Goal: Task Accomplishment & Management: Use online tool/utility

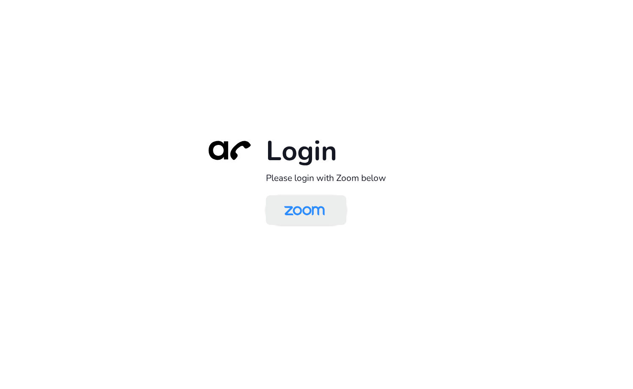
click at [320, 217] on img at bounding box center [304, 211] width 58 height 28
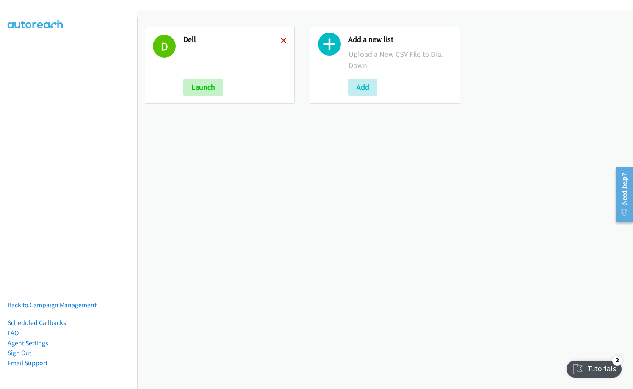
click at [282, 38] on icon at bounding box center [284, 41] width 6 height 6
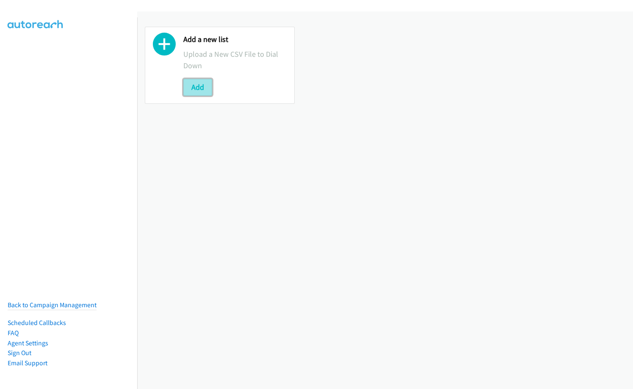
click at [204, 88] on button "Add" at bounding box center [197, 87] width 29 height 17
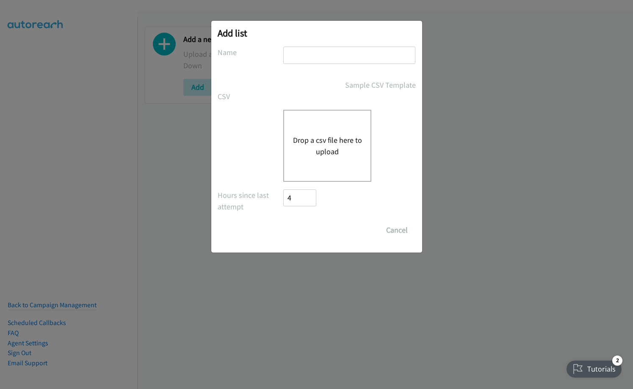
drag, startPoint x: 319, startPoint y: 63, endPoint x: 322, endPoint y: 57, distance: 6.4
click at [319, 63] on input "text" at bounding box center [349, 55] width 132 height 17
click at [322, 57] on input "text" at bounding box center [349, 55] width 132 height 17
type input "Dell"
click at [316, 150] on button "Drop a csv file here to upload" at bounding box center [327, 145] width 69 height 23
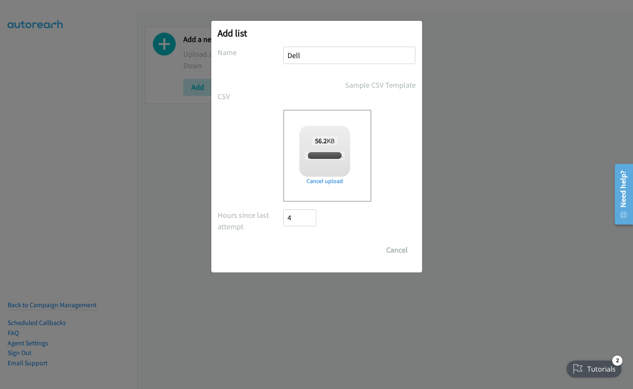
checkbox input "true"
click at [309, 247] on input "Save List" at bounding box center [306, 249] width 44 height 17
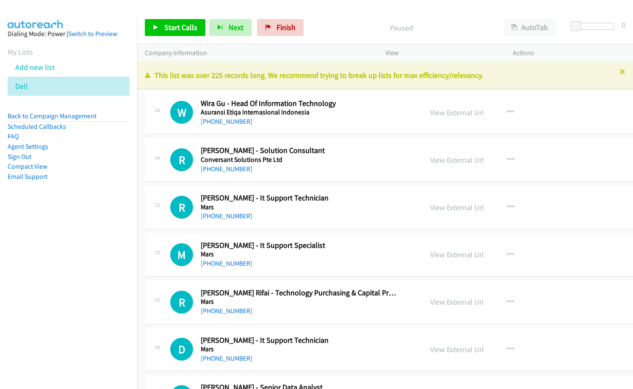
drag, startPoint x: 0, startPoint y: 0, endPoint x: 113, endPoint y: 221, distance: 247.9
click at [113, 221] on nav "Dialing Mode: Power | Switch to Preview My Lists Add new list Dell Back to Camp…" at bounding box center [69, 211] width 138 height 389
click at [452, 113] on link "View External Url" at bounding box center [457, 113] width 54 height 10
click at [116, 250] on nav "Dialing Mode: Power | Switch to Preview My Lists Add new list Dell Back to Camp…" at bounding box center [69, 211] width 138 height 389
click at [175, 29] on span "Start Calls" at bounding box center [180, 27] width 33 height 10
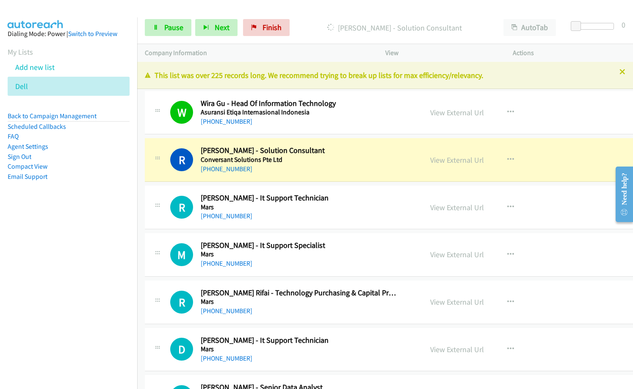
click at [61, 291] on nav "Dialing Mode: Power | Switch to Preview My Lists Add new list Dell Back to Camp…" at bounding box center [69, 211] width 138 height 389
click at [443, 156] on link "View External Url" at bounding box center [457, 160] width 54 height 10
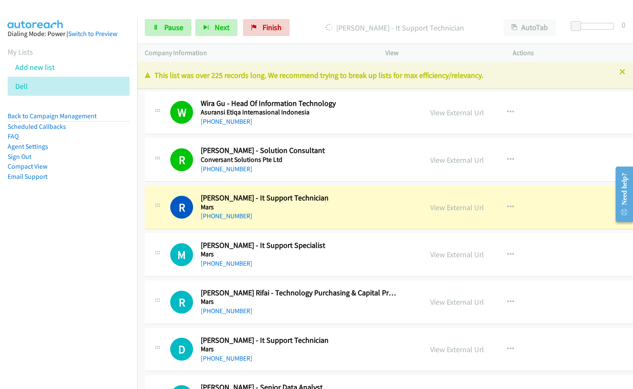
scroll to position [42, 0]
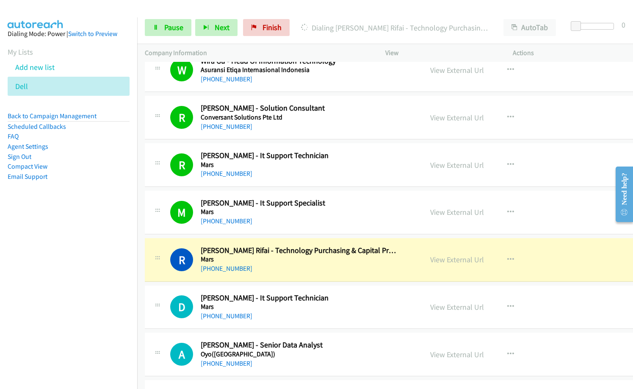
click at [397, 275] on div "R Callback Scheduled Rini Yulianingsih Rifai - Technology Purchasing & Capital …" at bounding box center [407, 260] width 525 height 44
click at [470, 212] on link "View External Url" at bounding box center [457, 212] width 54 height 10
click at [440, 164] on link "View External Url" at bounding box center [457, 165] width 54 height 10
click at [160, 28] on link "Pause" at bounding box center [168, 27] width 47 height 17
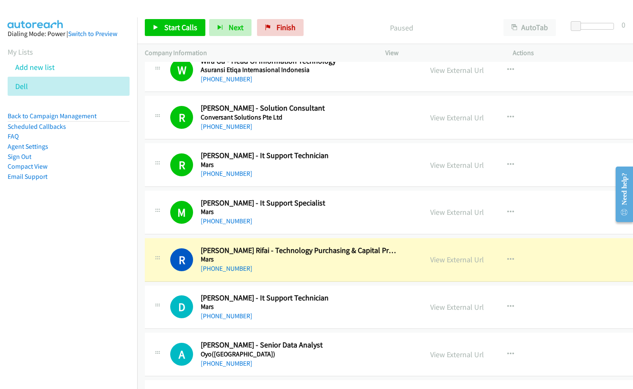
click at [337, 32] on p "Paused" at bounding box center [401, 27] width 173 height 11
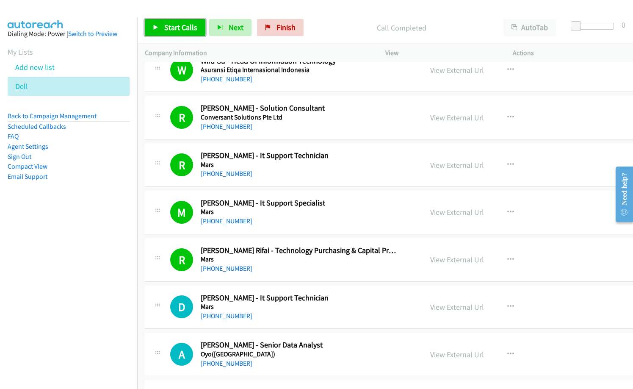
click at [175, 34] on link "Start Calls" at bounding box center [175, 27] width 61 height 17
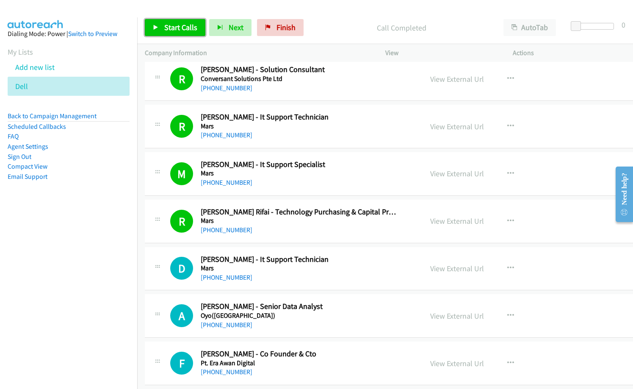
scroll to position [127, 0]
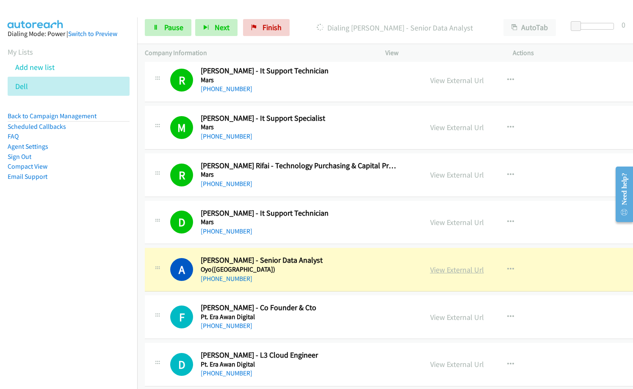
click at [448, 271] on link "View External Url" at bounding box center [457, 270] width 54 height 10
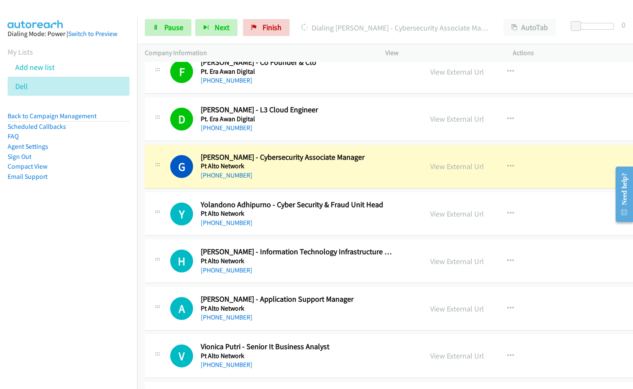
scroll to position [381, 0]
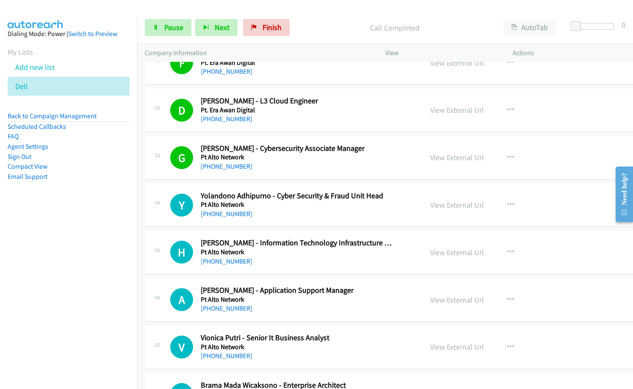
click at [64, 281] on nav "Dialing Mode: Power | Switch to Preview My Lists Add new list Dell Back to Camp…" at bounding box center [69, 211] width 138 height 389
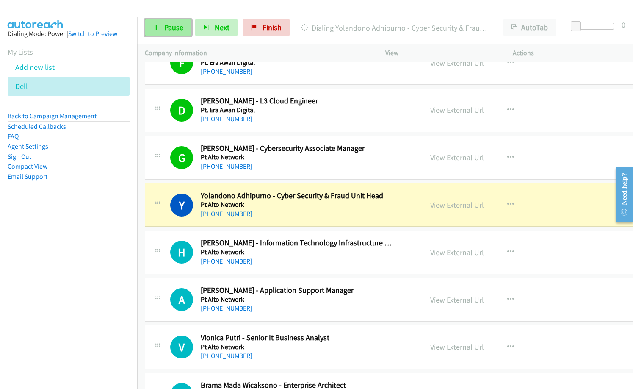
click at [156, 28] on icon at bounding box center [156, 28] width 6 height 6
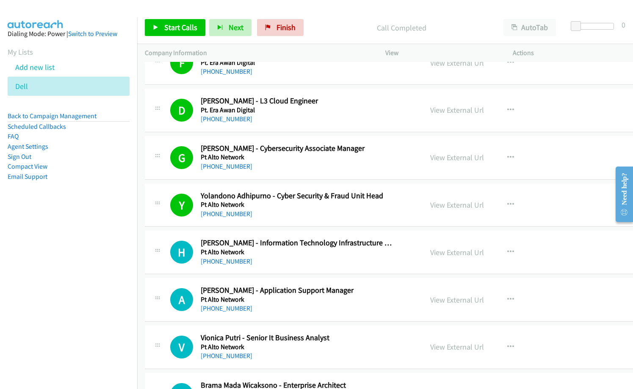
click at [298, 181] on td "Y Callback Scheduled Yolandono Adhipurno - Cyber Security & Fraud Unit Head Pt …" at bounding box center [407, 204] width 540 height 47
click at [449, 202] on link "View External Url" at bounding box center [457, 205] width 54 height 10
click at [190, 27] on span "Start Calls" at bounding box center [180, 27] width 33 height 10
click at [301, 270] on div "H Callback Scheduled Hendri Desungku - Information Technology Infrastructure Ma…" at bounding box center [407, 252] width 525 height 44
click at [314, 259] on div "+62 622 15746703" at bounding box center [299, 261] width 196 height 10
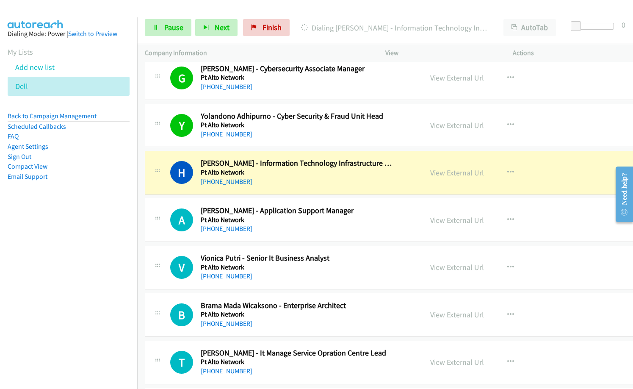
scroll to position [466, 0]
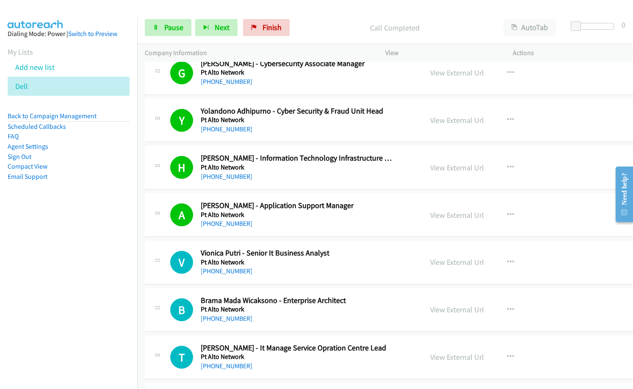
click at [337, 274] on div "+62 812-9874-7889" at bounding box center [299, 271] width 196 height 10
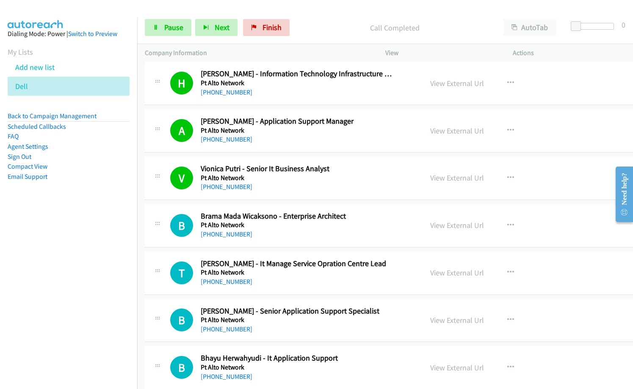
scroll to position [550, 0]
click at [299, 240] on div "B Callback Scheduled Brama Mada Wicaksono - Enterprise Architect Pt Alto Networ…" at bounding box center [407, 225] width 525 height 44
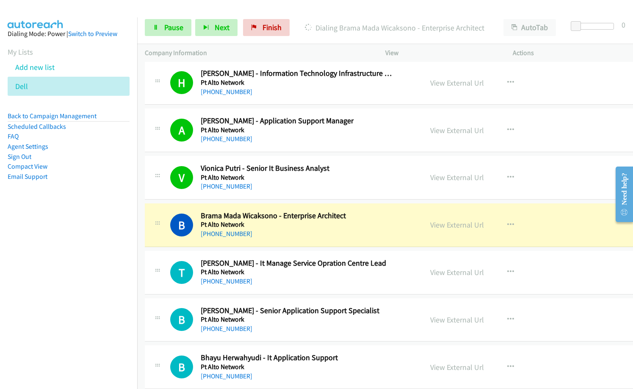
click at [277, 238] on div "+62 816-718-848" at bounding box center [299, 234] width 196 height 10
click at [447, 222] on link "View External Url" at bounding box center [457, 225] width 54 height 10
click at [176, 25] on span "Pause" at bounding box center [173, 27] width 19 height 10
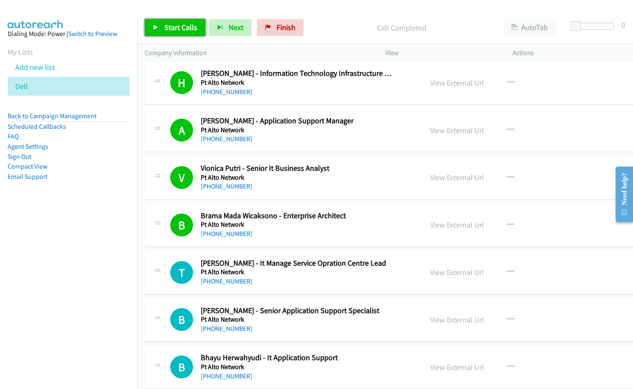
click at [176, 29] on span "Start Calls" at bounding box center [180, 27] width 33 height 10
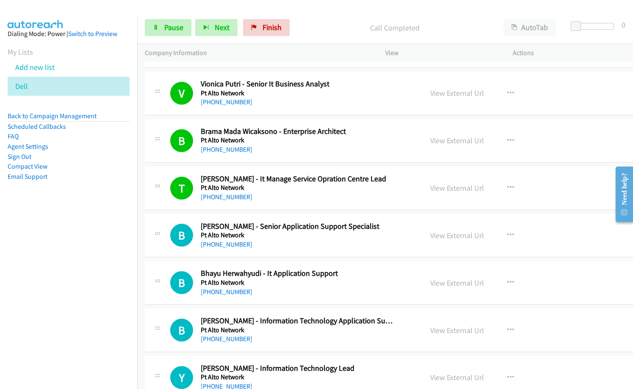
scroll to position [635, 0]
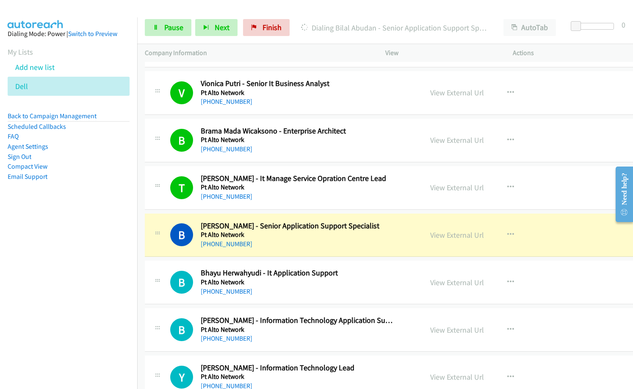
click at [294, 252] on div "B Callback Scheduled Bilal Abudan - Senior Application Support Specialist Pt Al…" at bounding box center [407, 235] width 525 height 44
drag, startPoint x: 450, startPoint y: 235, endPoint x: 632, endPoint y: 299, distance: 192.7
drag, startPoint x: 314, startPoint y: 251, endPoint x: 339, endPoint y: 254, distance: 25.2
click at [314, 251] on div "B Callback Scheduled Bilal Abudan - Senior Application Support Specialist Pt Al…" at bounding box center [407, 235] width 525 height 44
click at [462, 234] on link "View External Url" at bounding box center [457, 235] width 54 height 10
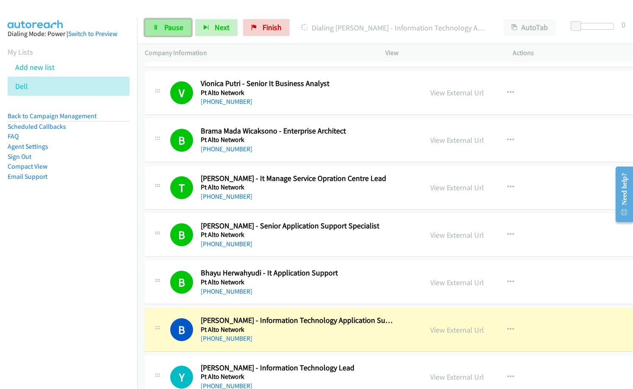
click at [161, 28] on link "Pause" at bounding box center [168, 27] width 47 height 17
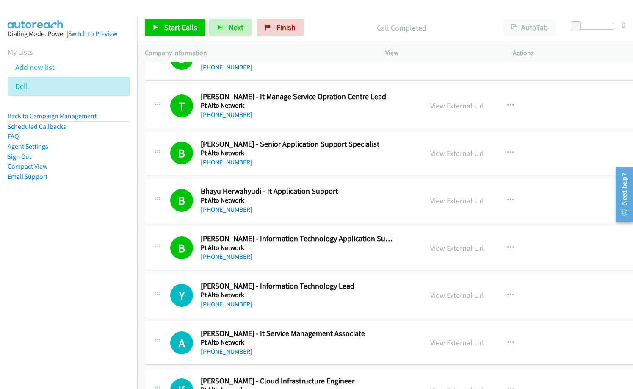
scroll to position [720, 0]
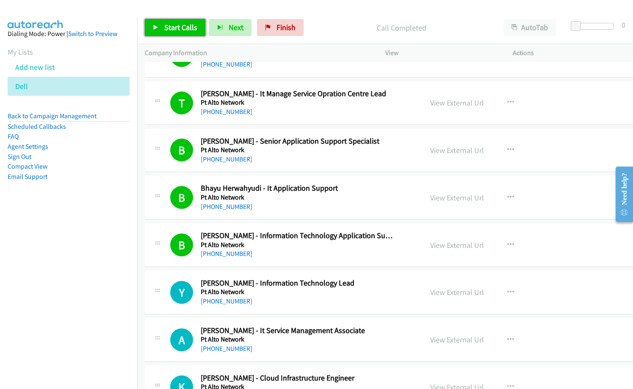
click at [179, 27] on span "Start Calls" at bounding box center [180, 27] width 33 height 10
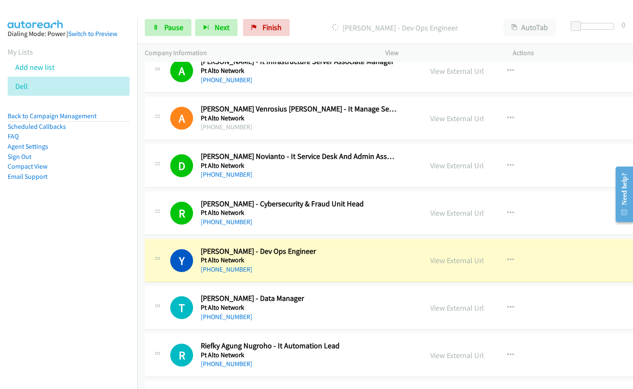
scroll to position [1143, 0]
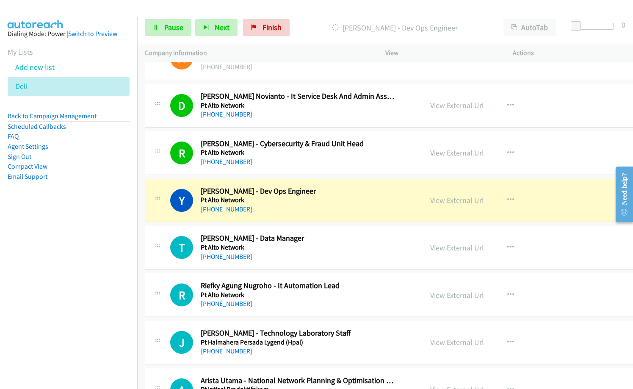
drag, startPoint x: 309, startPoint y: 208, endPoint x: 333, endPoint y: 224, distance: 29.2
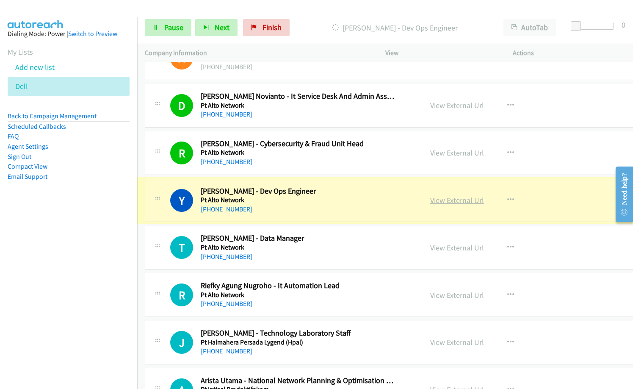
click at [439, 202] on link "View External Url" at bounding box center [457, 200] width 54 height 10
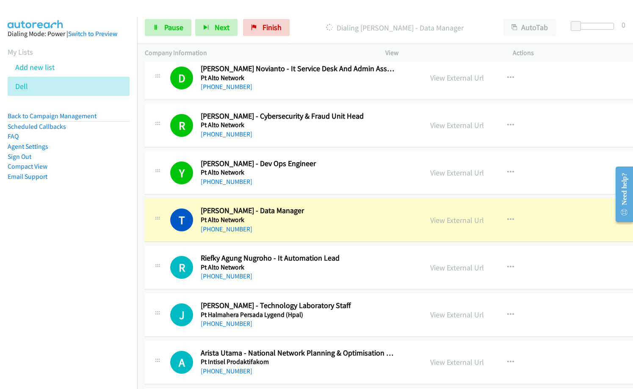
scroll to position [1186, 0]
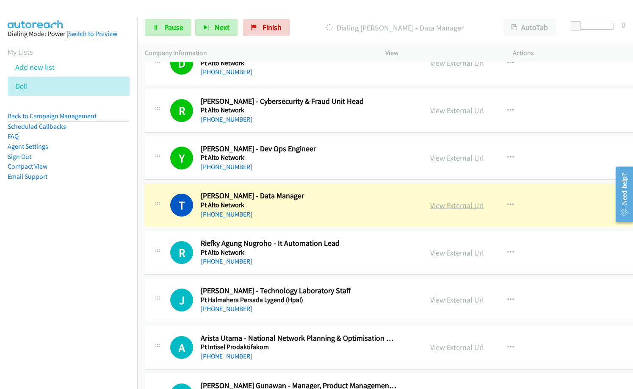
click at [438, 207] on link "View External Url" at bounding box center [457, 205] width 54 height 10
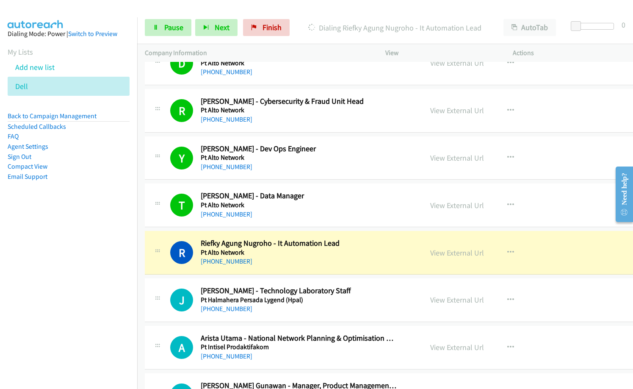
drag, startPoint x: 305, startPoint y: 263, endPoint x: 631, endPoint y: 244, distance: 327.0
click at [459, 250] on link "View External Url" at bounding box center [457, 253] width 54 height 10
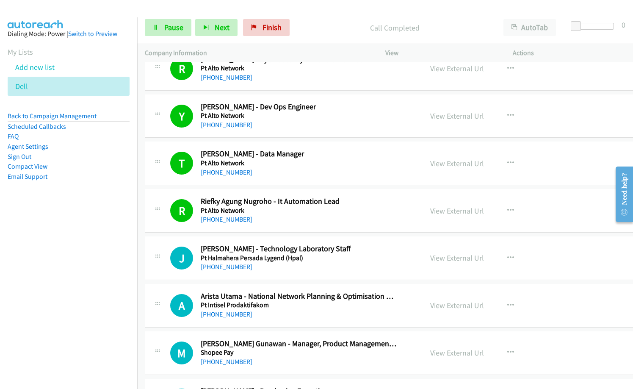
scroll to position [1228, 0]
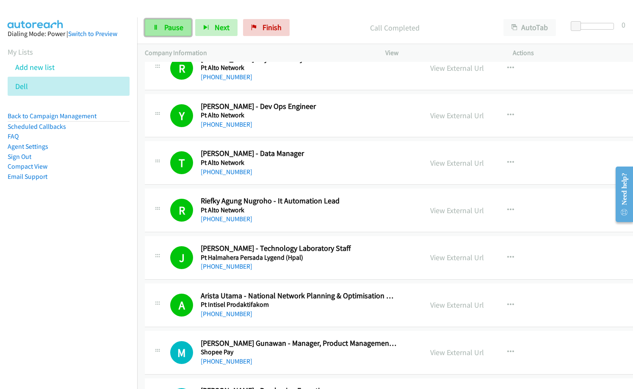
click at [171, 28] on span "Pause" at bounding box center [173, 27] width 19 height 10
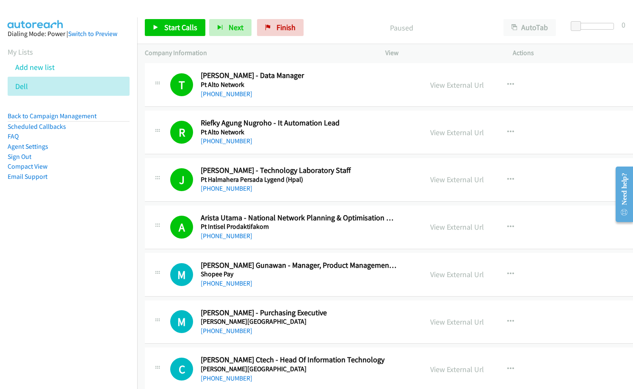
scroll to position [1313, 0]
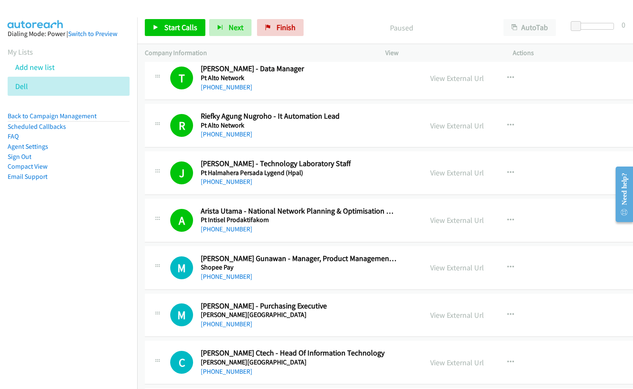
click at [353, 301] on h2 "Mohana Sunthary - Purchasing Executive" at bounding box center [299, 306] width 196 height 10
drag, startPoint x: 334, startPoint y: 27, endPoint x: 443, endPoint y: 0, distance: 112.5
click at [341, 26] on p "Paused" at bounding box center [401, 27] width 173 height 11
click at [174, 29] on span "Start Calls" at bounding box center [180, 27] width 33 height 10
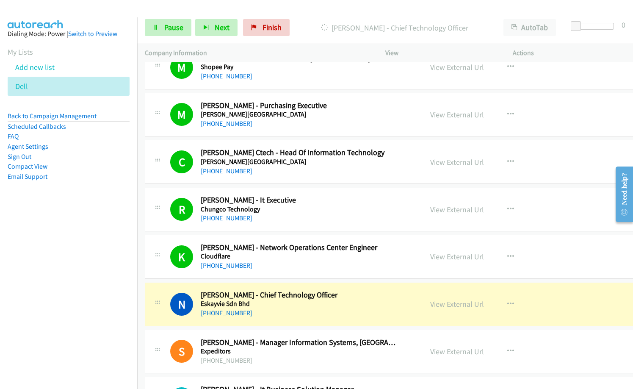
scroll to position [1524, 0]
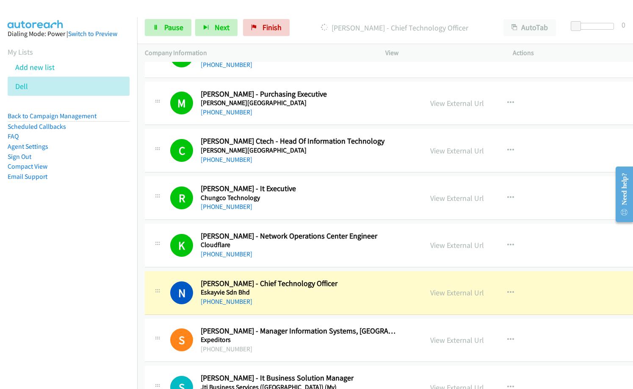
click at [106, 203] on aside "Dialing Mode: Power | Switch to Preview My Lists Add new list Dell Back to Camp…" at bounding box center [68, 118] width 137 height 202
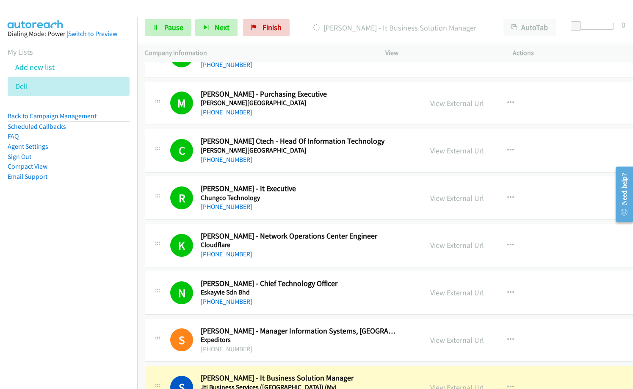
click at [302, 180] on div "R Callback Scheduled Ritzuan Yusof - It Executive Chungco Technology Asia/Kuchi…" at bounding box center [407, 198] width 525 height 44
click at [445, 149] on link "View External Url" at bounding box center [457, 151] width 54 height 10
click at [453, 200] on link "View External Url" at bounding box center [457, 198] width 54 height 10
click at [448, 247] on link "View External Url" at bounding box center [457, 245] width 54 height 10
click at [449, 294] on link "View External Url" at bounding box center [457, 292] width 54 height 10
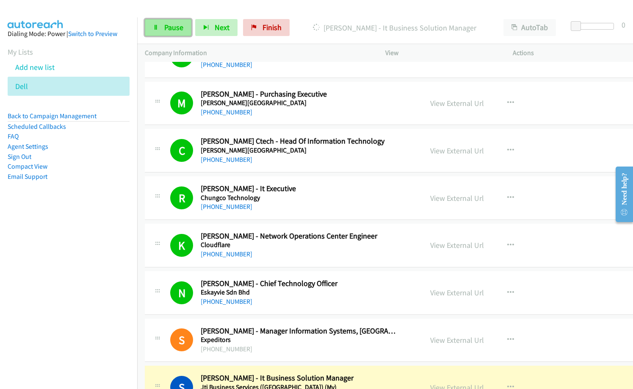
click at [170, 28] on span "Pause" at bounding box center [173, 27] width 19 height 10
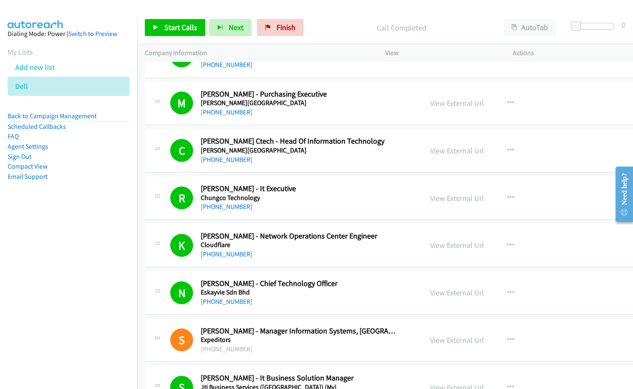
drag, startPoint x: 332, startPoint y: 33, endPoint x: 351, endPoint y: 12, distance: 28.2
click at [332, 31] on p "Call Completed" at bounding box center [401, 27] width 173 height 11
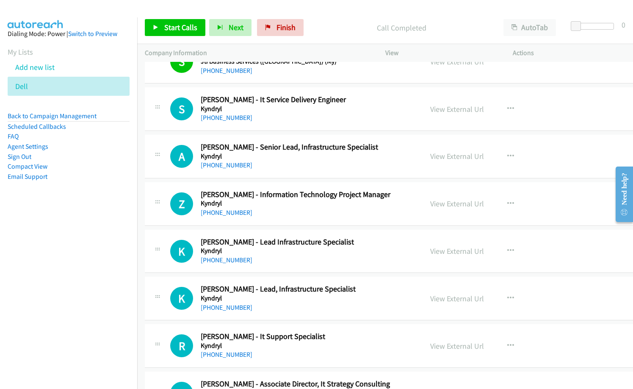
scroll to position [1778, 0]
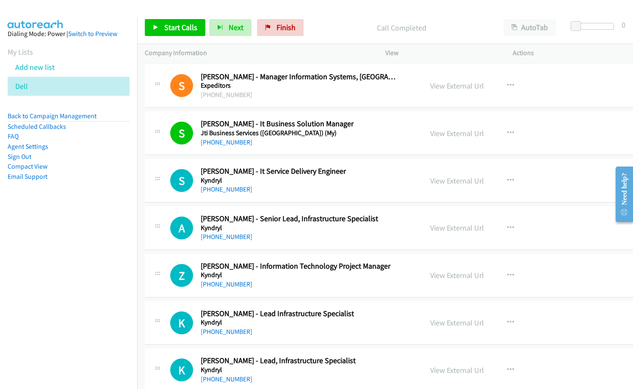
click at [173, 38] on div "Start Calls Pause Next Finish Call Completed AutoTab AutoTab 0" at bounding box center [385, 27] width 496 height 33
click at [178, 28] on span "Start Calls" at bounding box center [180, 27] width 33 height 10
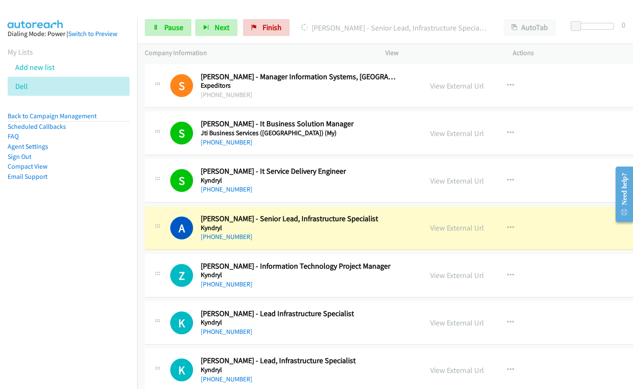
click at [55, 269] on nav "Dialing Mode: Power | Switch to Preview My Lists Add new list Dell Back to Camp…" at bounding box center [69, 211] width 138 height 389
click at [432, 227] on link "View External Url" at bounding box center [457, 228] width 54 height 10
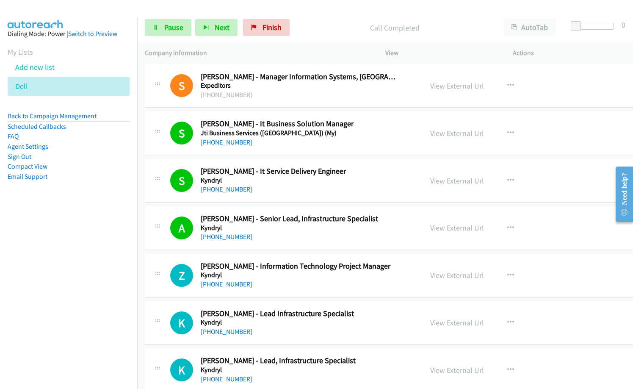
scroll to position [1821, 0]
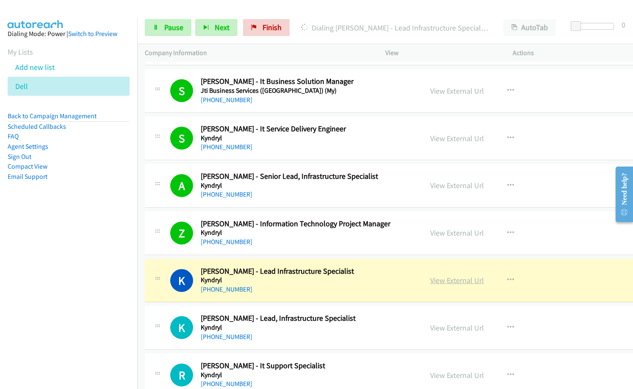
click at [436, 281] on link "View External Url" at bounding box center [457, 280] width 54 height 10
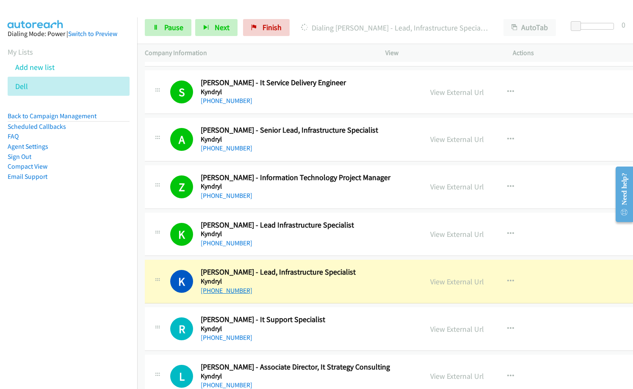
scroll to position [1948, 0]
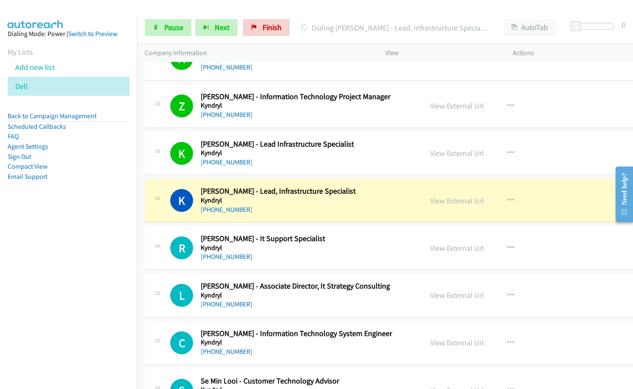
click at [90, 260] on nav "Dialing Mode: Power | Switch to Preview My Lists Add new list Dell Back to Camp…" at bounding box center [69, 211] width 138 height 389
click at [451, 202] on link "View External Url" at bounding box center [457, 201] width 54 height 10
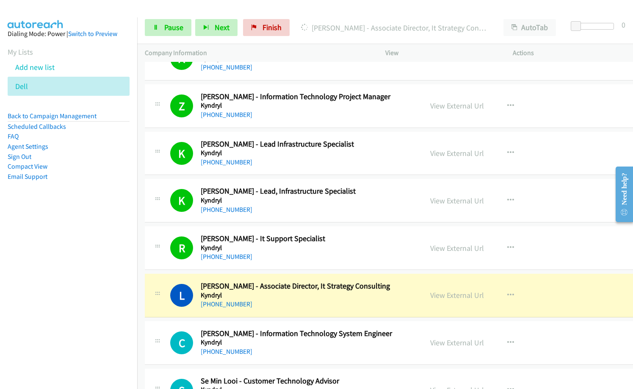
scroll to position [1990, 0]
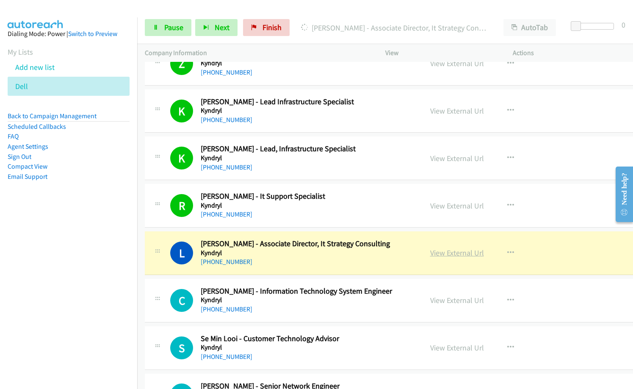
click at [449, 255] on link "View External Url" at bounding box center [457, 253] width 54 height 10
click at [159, 27] on link "Pause" at bounding box center [168, 27] width 47 height 17
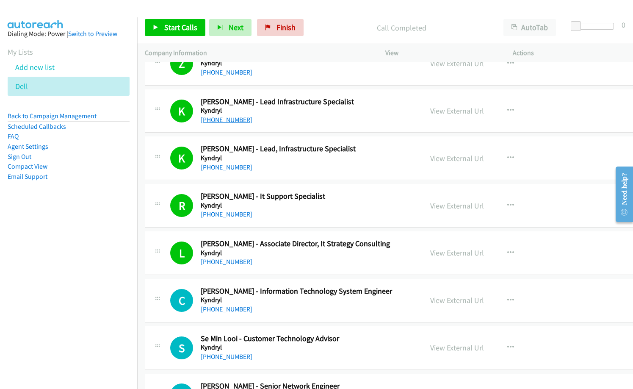
drag, startPoint x: 100, startPoint y: 200, endPoint x: 241, endPoint y: 123, distance: 160.9
click at [105, 199] on aside "Dialing Mode: Power | Switch to Preview My Lists Add new list Dell Back to Camp…" at bounding box center [68, 118] width 137 height 202
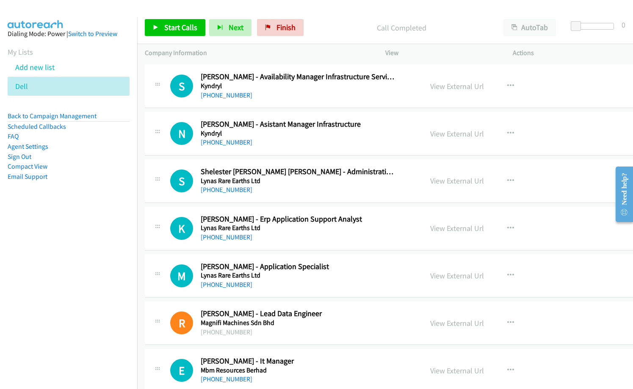
scroll to position [2794, 0]
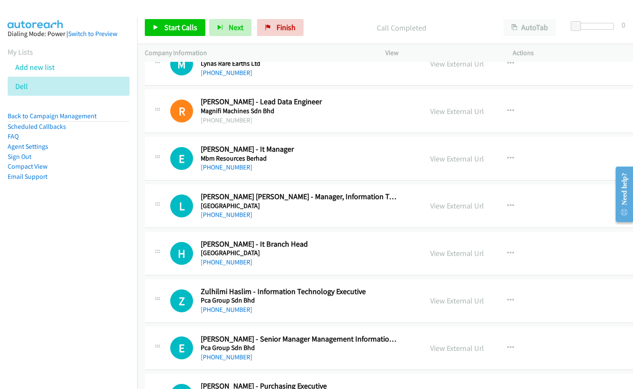
click at [327, 25] on p "Call Completed" at bounding box center [401, 27] width 173 height 11
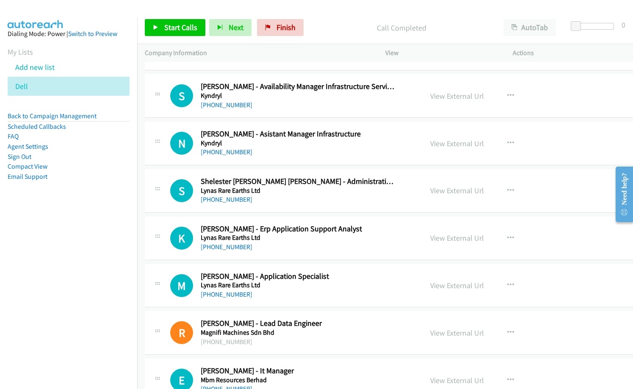
scroll to position [2583, 0]
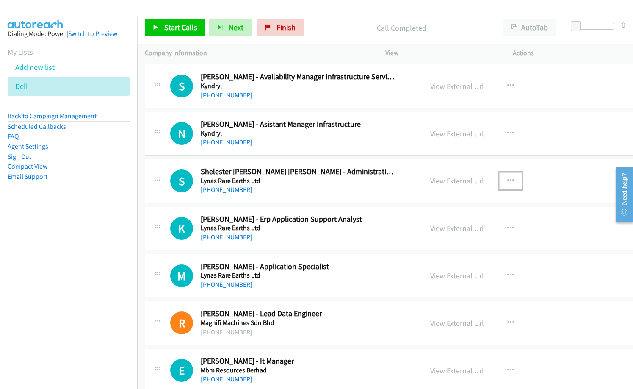
click at [507, 180] on icon "button" at bounding box center [510, 180] width 7 height 7
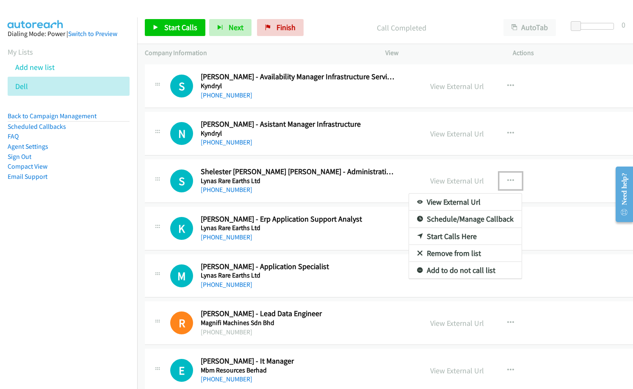
click at [452, 236] on link "Start Calls Here" at bounding box center [465, 236] width 113 height 17
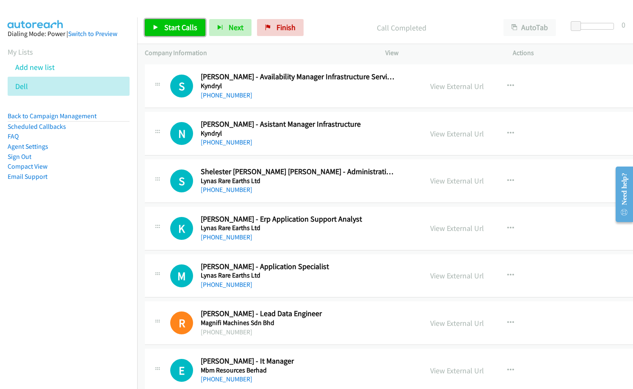
click at [180, 27] on span "Start Calls" at bounding box center [180, 27] width 33 height 10
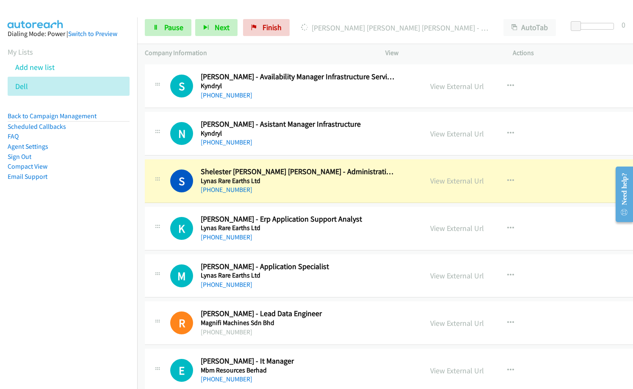
click at [329, 10] on div at bounding box center [312, 16] width 625 height 33
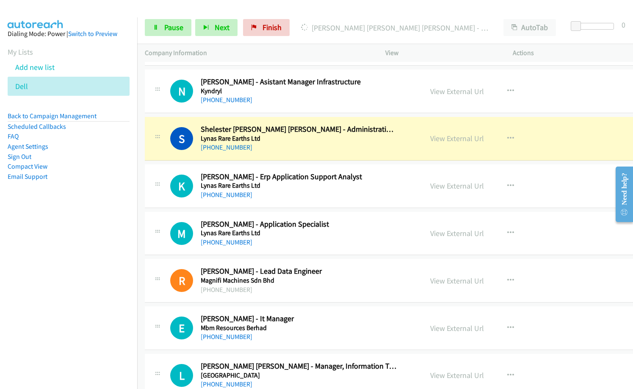
scroll to position [2583, 0]
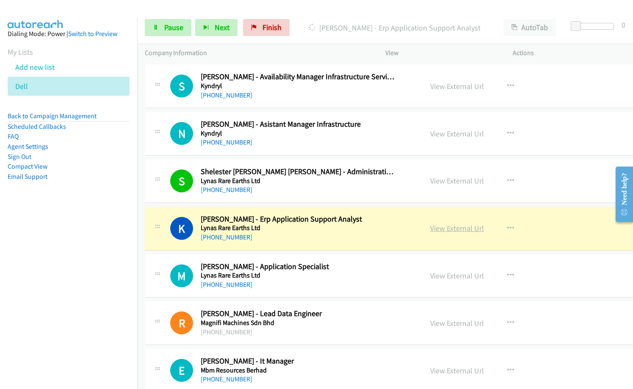
click at [446, 229] on link "View External Url" at bounding box center [457, 228] width 54 height 10
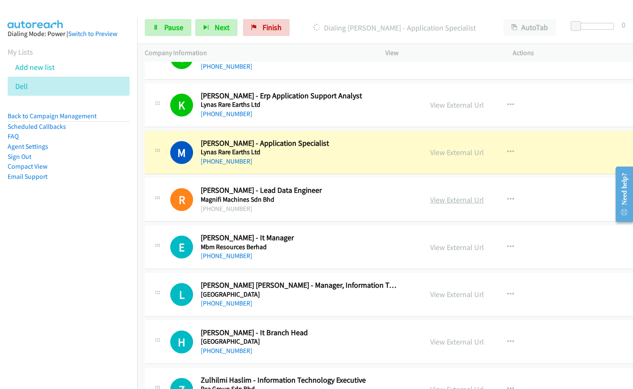
scroll to position [2710, 0]
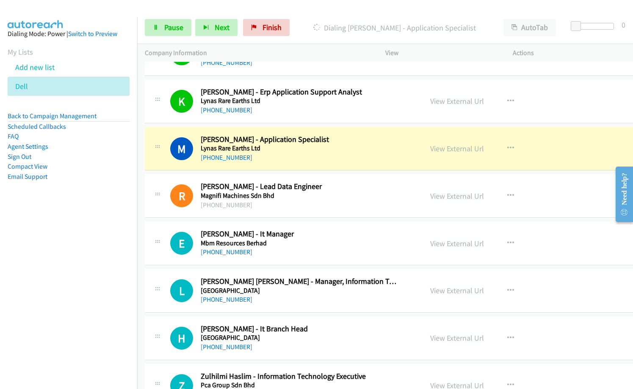
click at [318, 28] on icon at bounding box center [316, 28] width 8 height 8
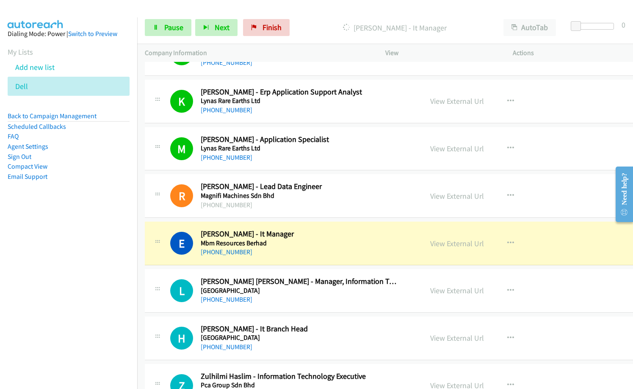
click at [70, 310] on nav "Dialing Mode: Power | Switch to Preview My Lists Add new list Dell Back to Camp…" at bounding box center [69, 211] width 138 height 389
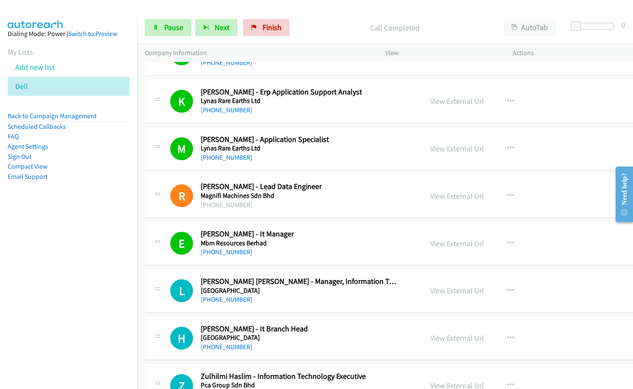
click at [101, 311] on nav "Dialing Mode: Power | Switch to Preview My Lists Add new list Dell Back to Camp…" at bounding box center [69, 211] width 138 height 389
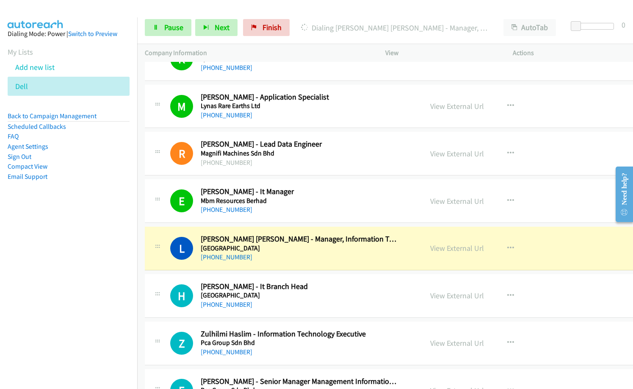
click at [331, 25] on p "Dialing Lee Yeow Kuen - Manager, Information Technology" at bounding box center [394, 27] width 187 height 11
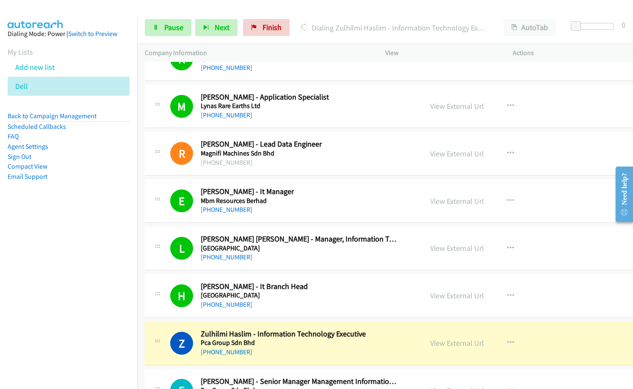
scroll to position [2794, 0]
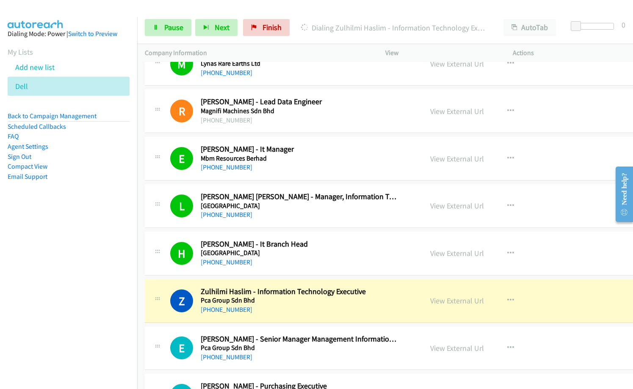
click at [315, 16] on div "Start Calls Pause Next Finish Dialing Zulhilmi Haslim - Information Technology …" at bounding box center [385, 27] width 496 height 33
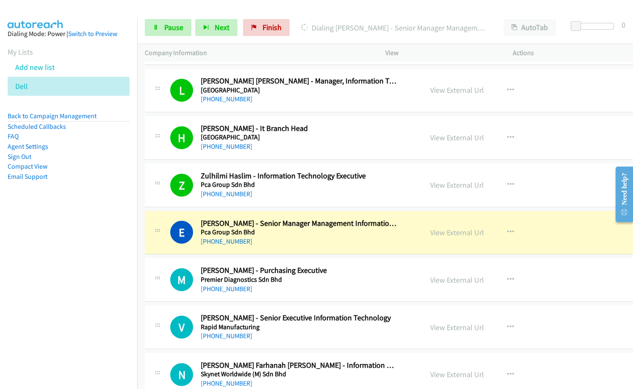
scroll to position [2922, 0]
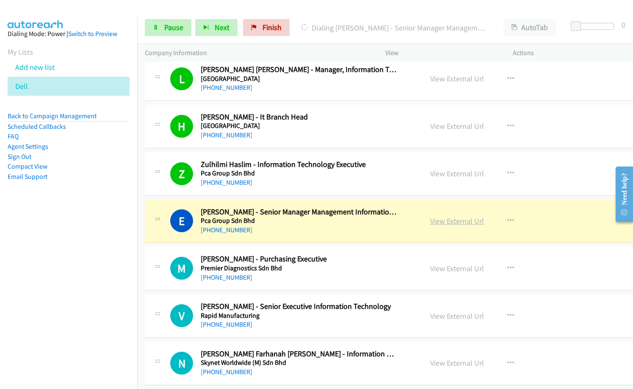
click at [437, 220] on link "View External Url" at bounding box center [457, 221] width 54 height 10
click at [171, 30] on span "Pause" at bounding box center [173, 27] width 19 height 10
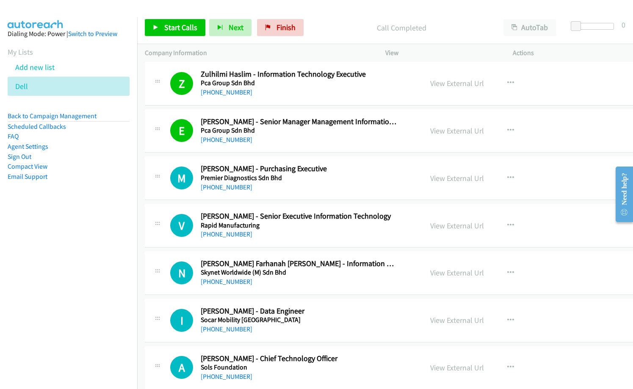
scroll to position [3049, 0]
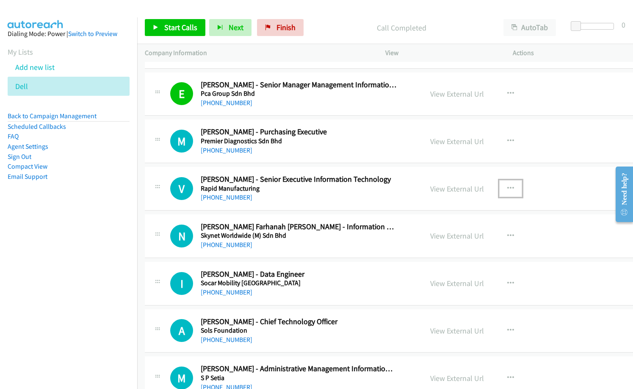
click at [499, 187] on button "button" at bounding box center [510, 188] width 23 height 17
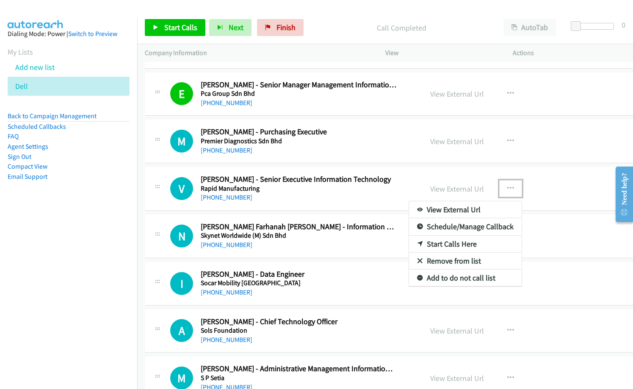
click at [449, 243] on link "Start Calls Here" at bounding box center [465, 243] width 113 height 17
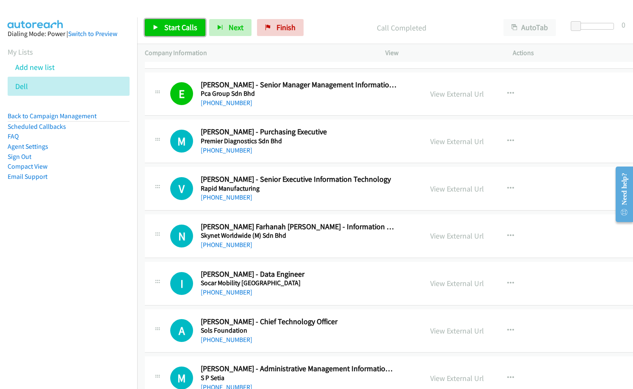
click at [174, 30] on span "Start Calls" at bounding box center [180, 27] width 33 height 10
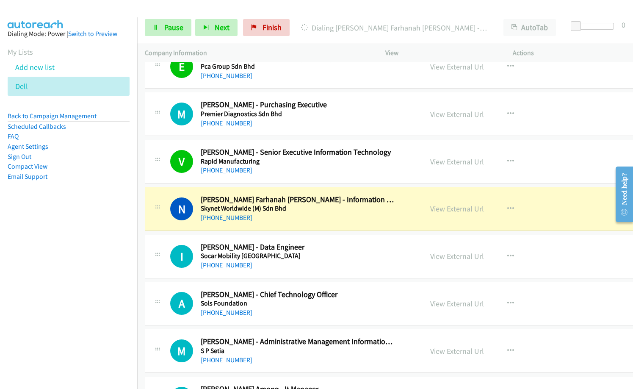
scroll to position [3091, 0]
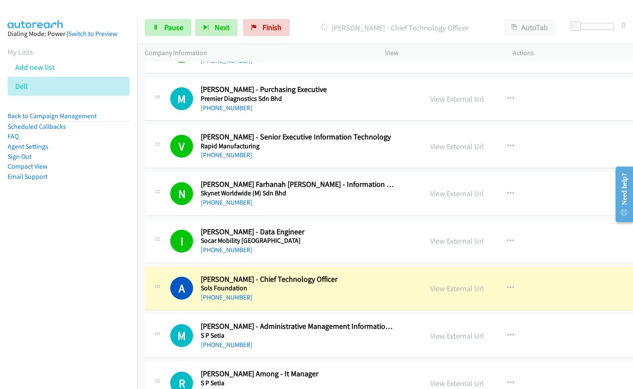
drag, startPoint x: 370, startPoint y: 300, endPoint x: 396, endPoint y: 301, distance: 26.7
click at [370, 300] on div "+60 14-240 2712" at bounding box center [299, 297] width 196 height 10
click at [453, 291] on link "View External Url" at bounding box center [457, 288] width 54 height 10
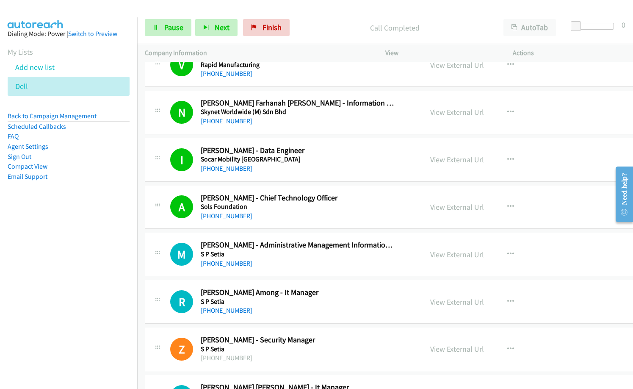
scroll to position [3176, 0]
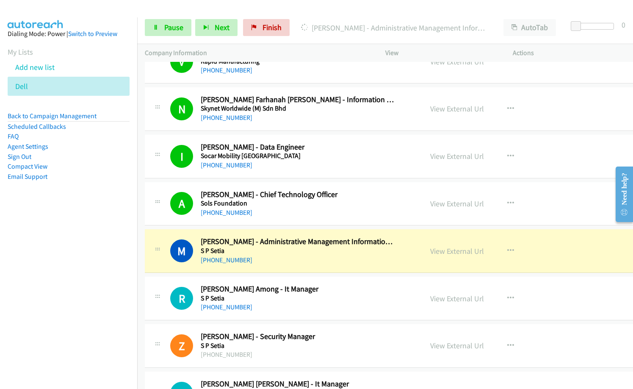
click at [270, 228] on td "M Callback Scheduled Muliani Mokhtar - Administrative Management Information Sy…" at bounding box center [407, 250] width 540 height 47
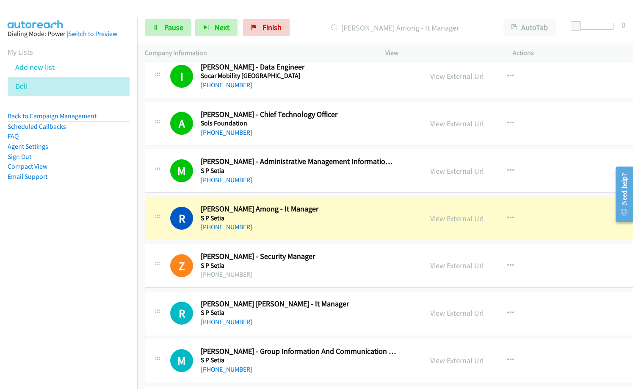
scroll to position [3260, 0]
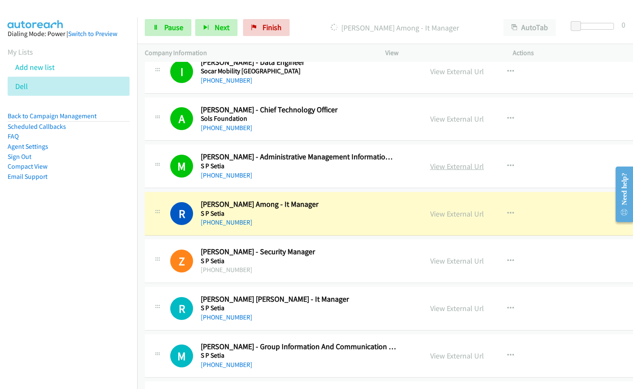
click at [439, 166] on link "View External Url" at bounding box center [457, 166] width 54 height 10
click at [177, 33] on link "Pause" at bounding box center [168, 27] width 47 height 17
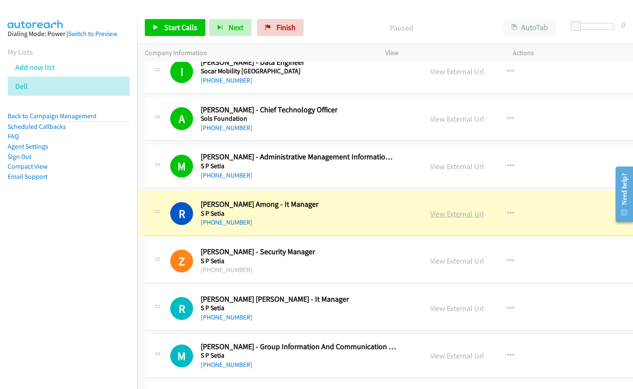
click at [434, 216] on link "View External Url" at bounding box center [457, 214] width 54 height 10
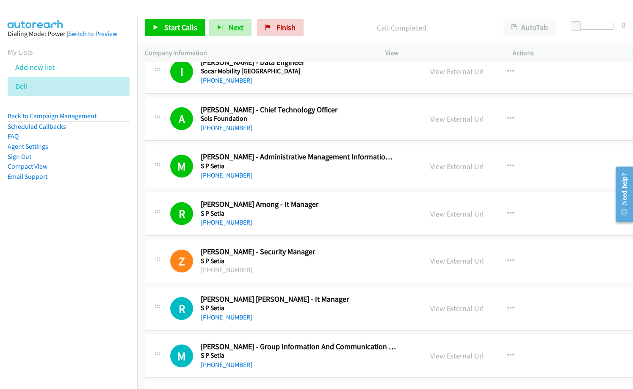
click at [317, 35] on div "Call Completed" at bounding box center [401, 27] width 188 height 17
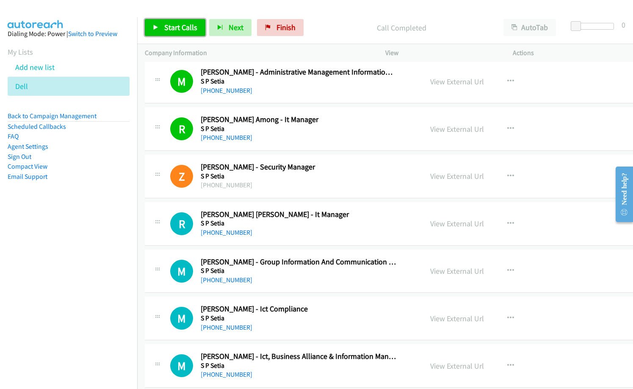
click at [182, 29] on span "Start Calls" at bounding box center [180, 27] width 33 height 10
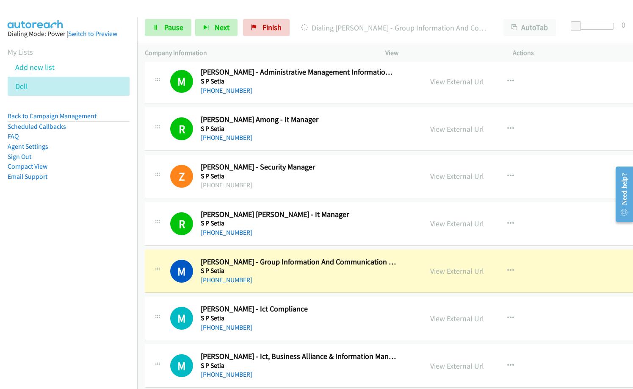
click at [41, 274] on nav "Dialing Mode: Power | Switch to Preview My Lists Add new list Dell Back to Camp…" at bounding box center [69, 211] width 138 height 389
click at [447, 271] on link "View External Url" at bounding box center [457, 271] width 54 height 10
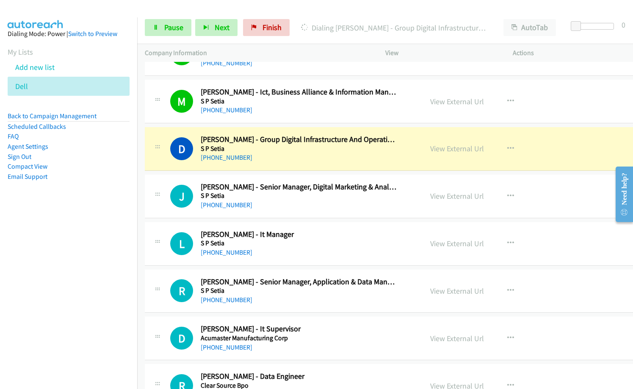
scroll to position [3557, 0]
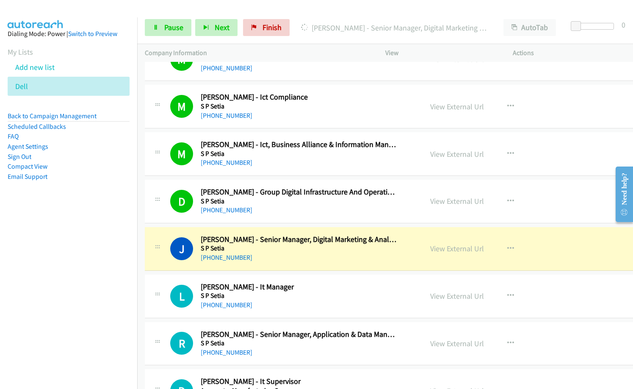
click at [270, 256] on div "+60 17-612 8233" at bounding box center [299, 257] width 196 height 10
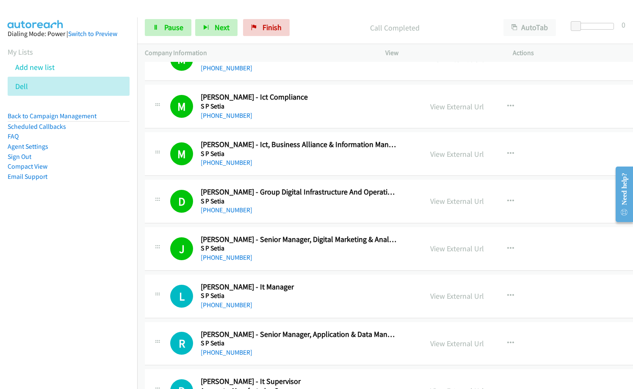
drag, startPoint x: 344, startPoint y: 296, endPoint x: 368, endPoint y: 296, distance: 24.1
drag, startPoint x: 317, startPoint y: 15, endPoint x: 368, endPoint y: 0, distance: 53.3
click at [318, 15] on div "Start Calls Pause Next Finish Call Completed AutoTab AutoTab 0" at bounding box center [385, 27] width 496 height 33
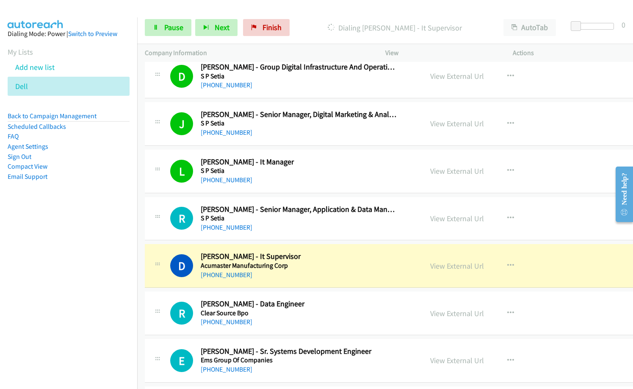
scroll to position [3684, 0]
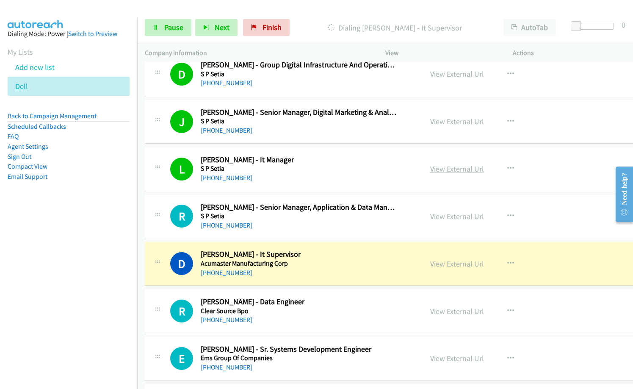
click at [447, 171] on link "View External Url" at bounding box center [457, 169] width 54 height 10
click at [176, 27] on span "Pause" at bounding box center [173, 27] width 19 height 10
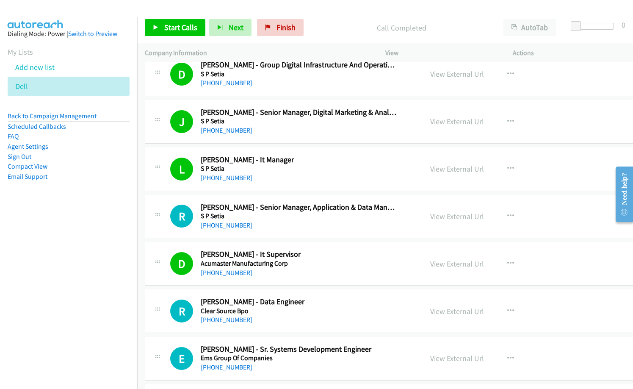
click at [327, 265] on h5 "Acumaster Manufacturing Corp" at bounding box center [299, 263] width 196 height 8
click at [461, 263] on link "View External Url" at bounding box center [457, 264] width 54 height 10
click at [189, 22] on span "Start Calls" at bounding box center [180, 27] width 33 height 10
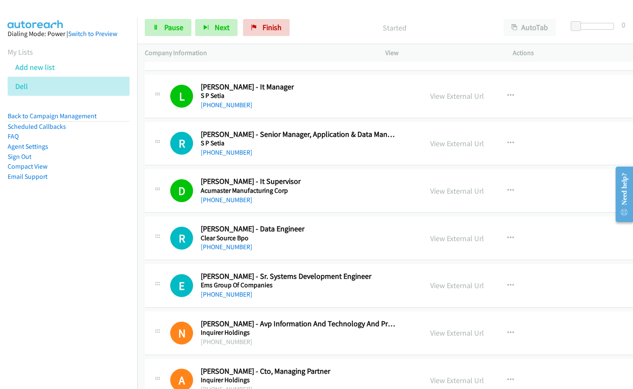
scroll to position [3768, 0]
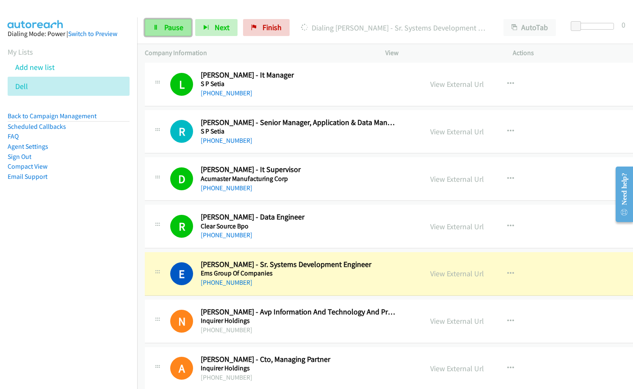
click at [172, 27] on span "Pause" at bounding box center [173, 27] width 19 height 10
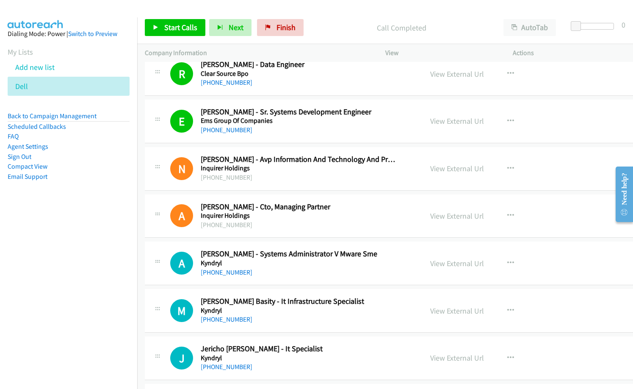
scroll to position [3895, 0]
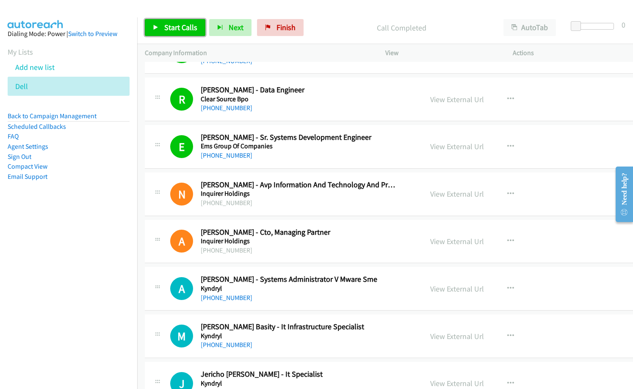
click at [170, 28] on span "Start Calls" at bounding box center [180, 27] width 33 height 10
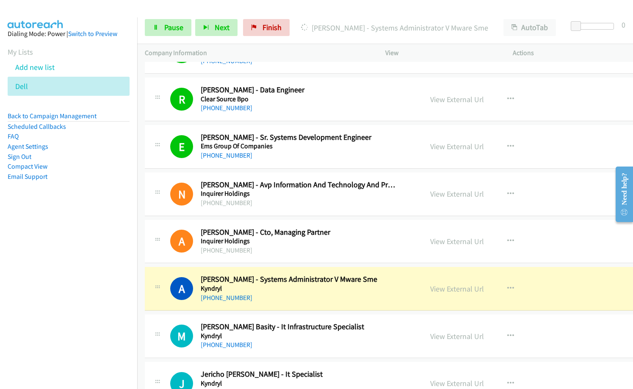
scroll to position [3980, 0]
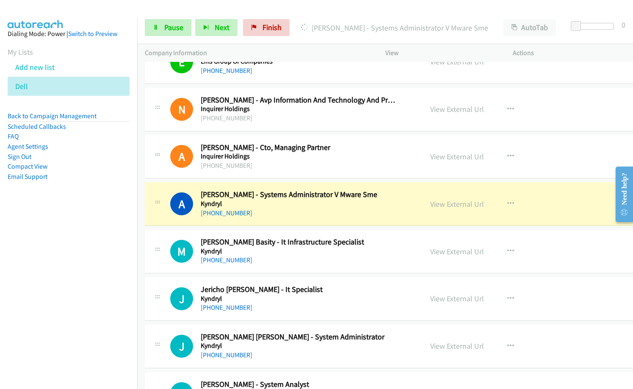
drag, startPoint x: 71, startPoint y: 270, endPoint x: 224, endPoint y: 273, distance: 153.3
click at [72, 271] on nav "Dialing Mode: Power | Switch to Preview My Lists Add new list Dell Back to Camp…" at bounding box center [69, 211] width 138 height 389
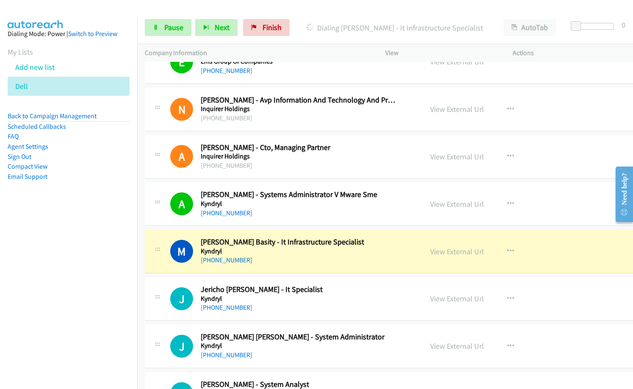
click at [318, 222] on div "A Callback Scheduled Arvin S. - Systems Administrator V Mware Sme Kyndryl Asia/…" at bounding box center [407, 204] width 525 height 44
click at [441, 253] on link "View External Url" at bounding box center [457, 251] width 54 height 10
click at [180, 26] on span "Pause" at bounding box center [173, 27] width 19 height 10
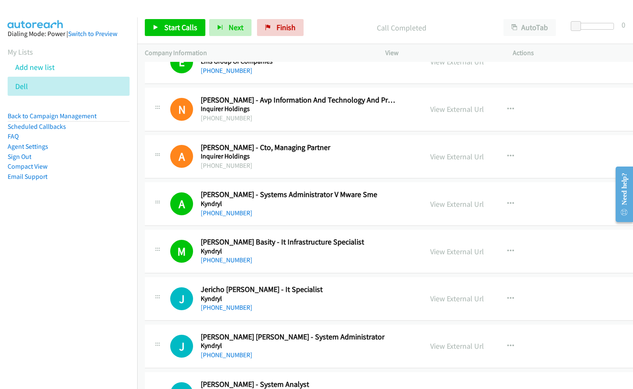
click at [330, 263] on div "+63 917 530 6782" at bounding box center [299, 260] width 196 height 10
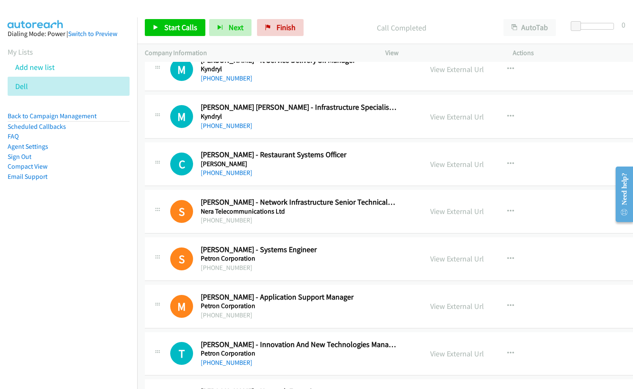
scroll to position [5123, 0]
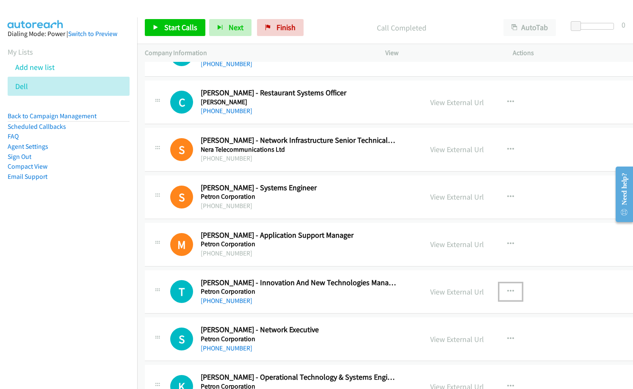
click at [507, 291] on icon "button" at bounding box center [510, 291] width 7 height 7
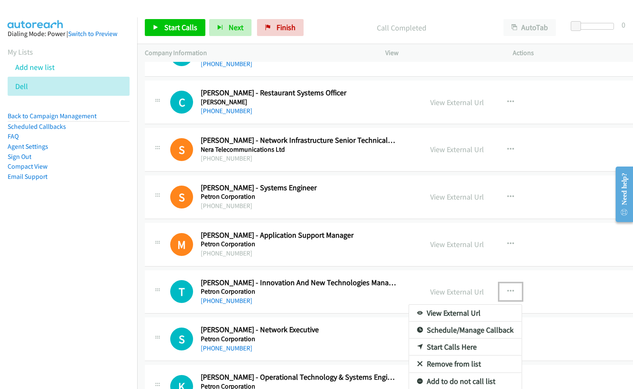
click at [445, 349] on link "Start Calls Here" at bounding box center [465, 346] width 113 height 17
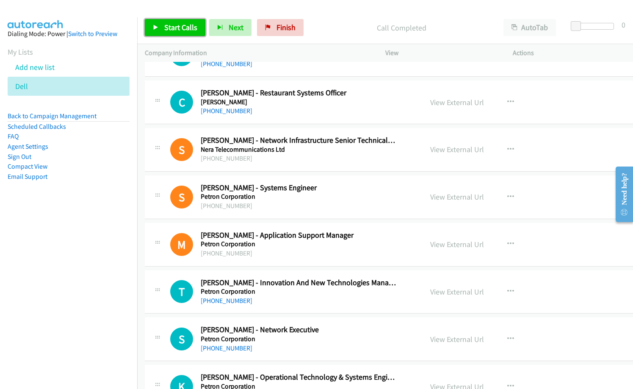
click at [185, 31] on span "Start Calls" at bounding box center [180, 27] width 33 height 10
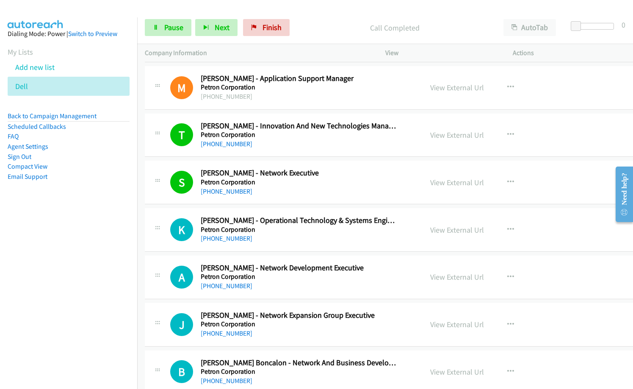
scroll to position [5293, 0]
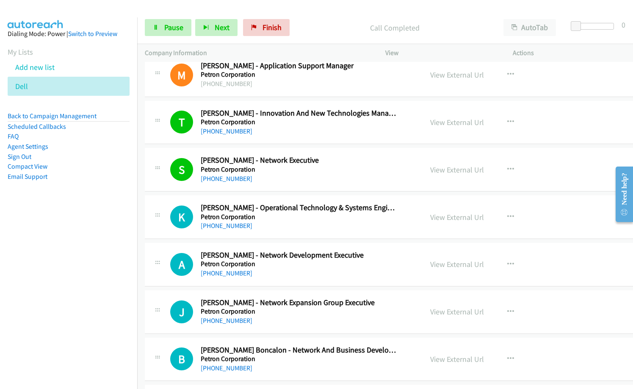
click at [53, 253] on nav "Dialing Mode: Power | Switch to Preview My Lists Add new list Dell Back to Camp…" at bounding box center [69, 211] width 138 height 389
click at [100, 279] on nav "Dialing Mode: Power | Switch to Preview My Lists Add new list Dell Back to Camp…" at bounding box center [69, 211] width 138 height 389
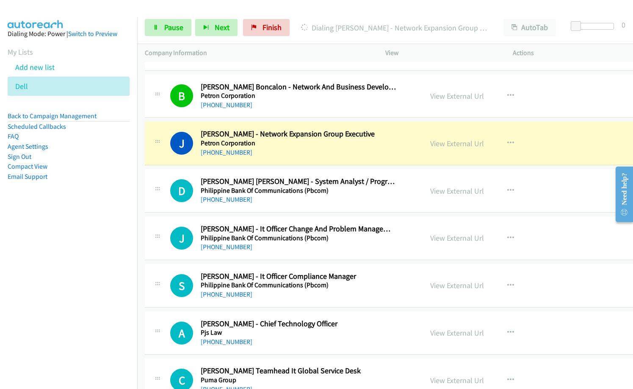
scroll to position [5547, 0]
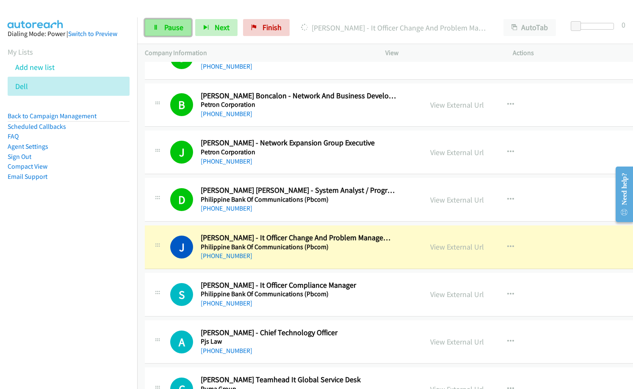
click at [165, 22] on link "Pause" at bounding box center [168, 27] width 47 height 17
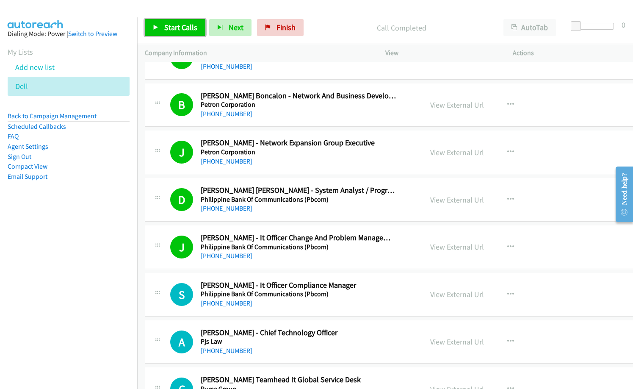
click at [181, 24] on span "Start Calls" at bounding box center [180, 27] width 33 height 10
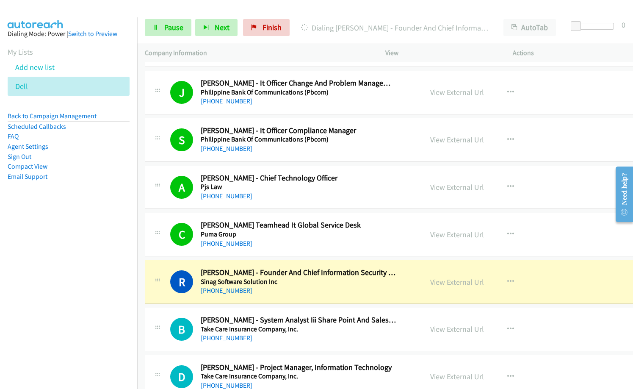
scroll to position [5716, 0]
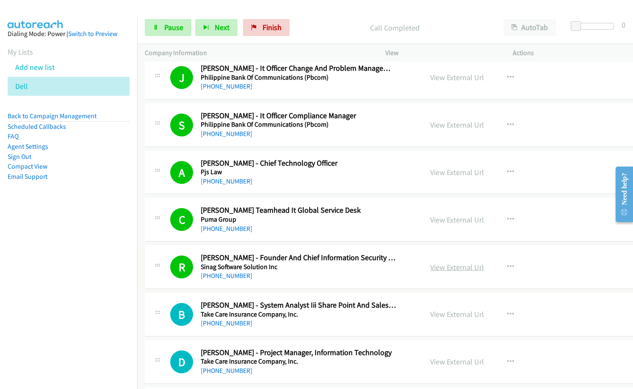
click at [447, 266] on link "View External Url" at bounding box center [457, 267] width 54 height 10
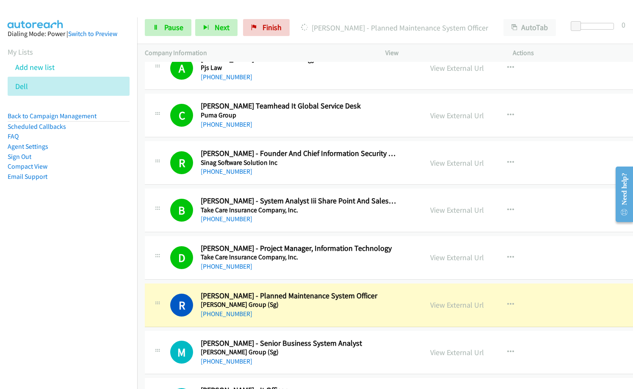
scroll to position [5928, 0]
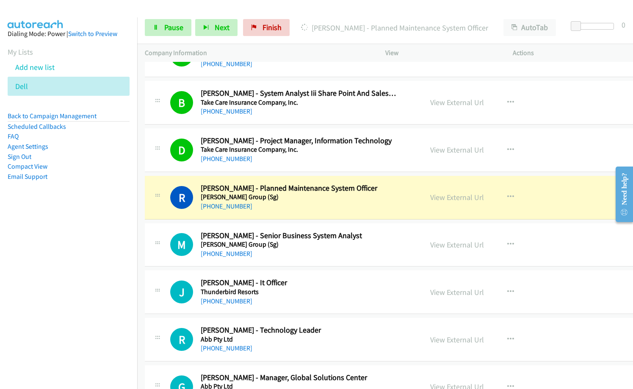
click at [88, 237] on nav "Dialing Mode: Power | Switch to Preview My Lists Add new list Dell Back to Camp…" at bounding box center [69, 211] width 138 height 389
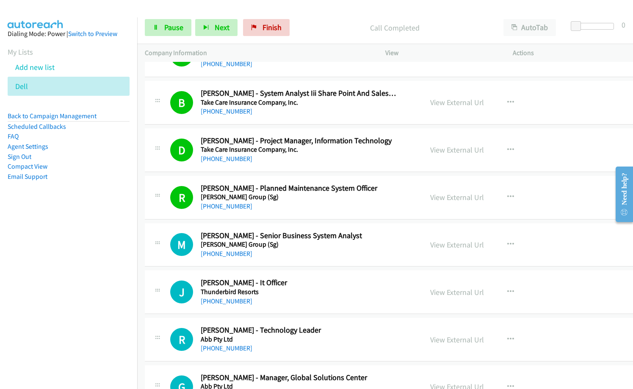
click at [305, 208] on div "+63 915 242 5028" at bounding box center [299, 206] width 196 height 10
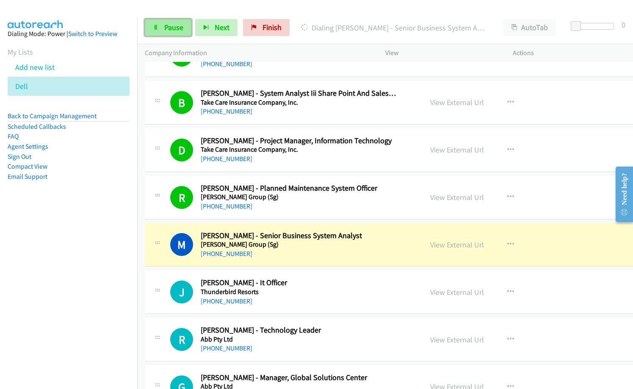
click at [149, 31] on link "Pause" at bounding box center [168, 27] width 47 height 17
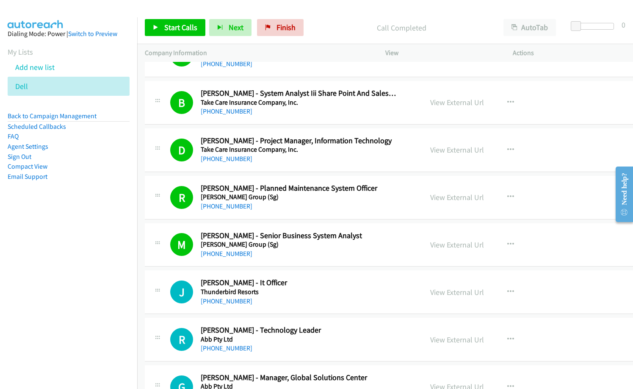
click at [318, 55] on p "Company Information" at bounding box center [257, 53] width 225 height 10
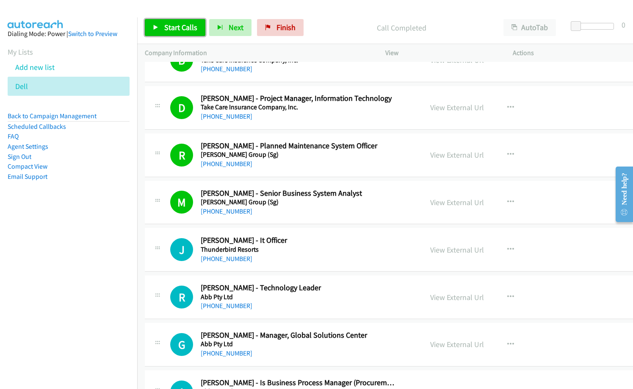
click at [184, 30] on span "Start Calls" at bounding box center [180, 27] width 33 height 10
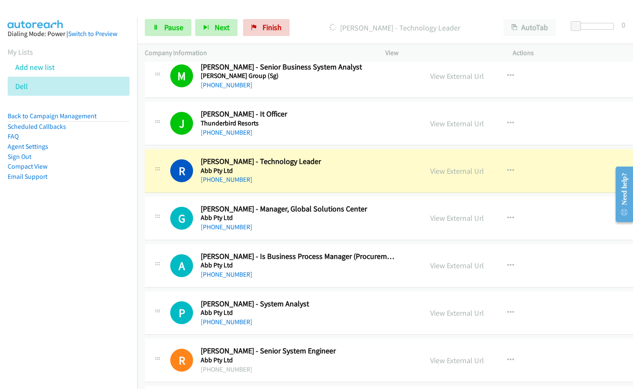
scroll to position [6097, 0]
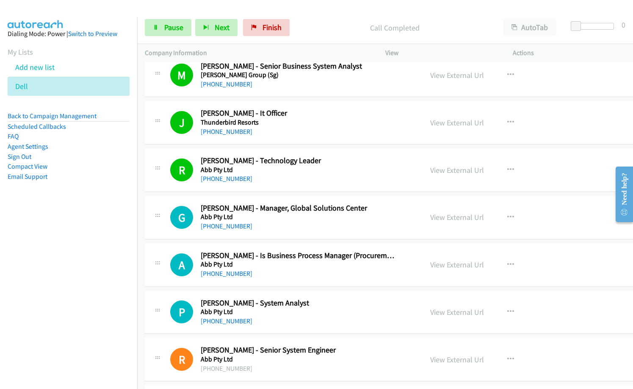
click at [78, 252] on nav "Dialing Mode: Power | Switch to Preview My Lists Add new list Dell Back to Camp…" at bounding box center [69, 211] width 138 height 389
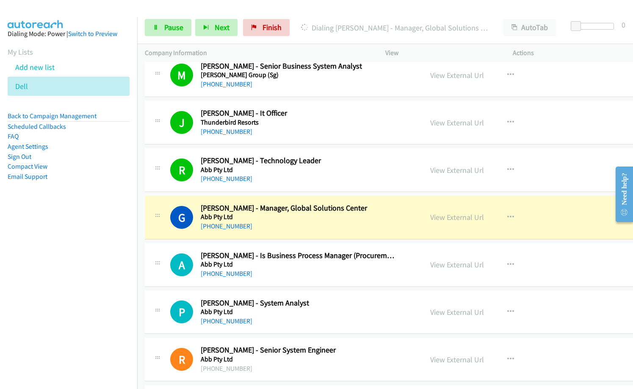
click at [382, 279] on div "A Callback Scheduled Anthony Lin - Is Business Process Manager (Procurement & L…" at bounding box center [407, 265] width 525 height 44
click at [155, 22] on link "Pause" at bounding box center [168, 27] width 47 height 17
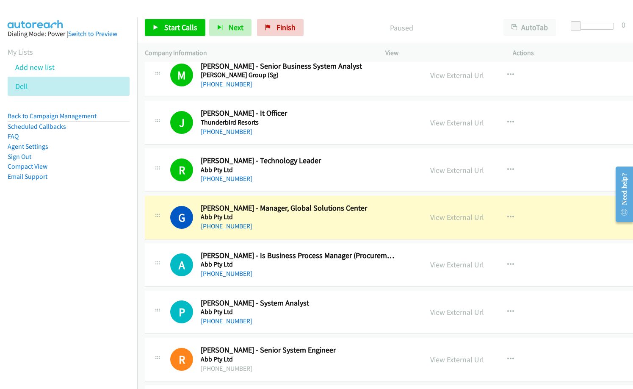
click at [332, 301] on h2 "Pei Ling Chua - System Analyst" at bounding box center [299, 303] width 196 height 10
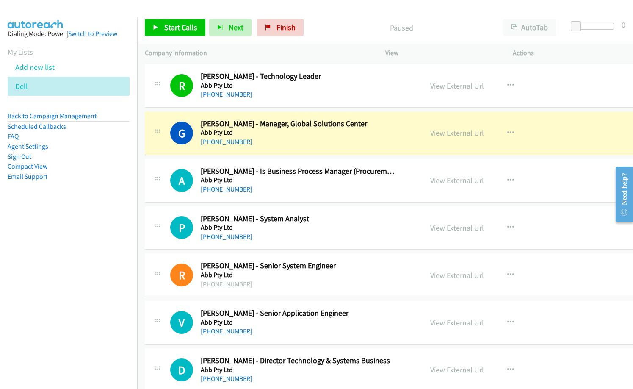
scroll to position [6182, 0]
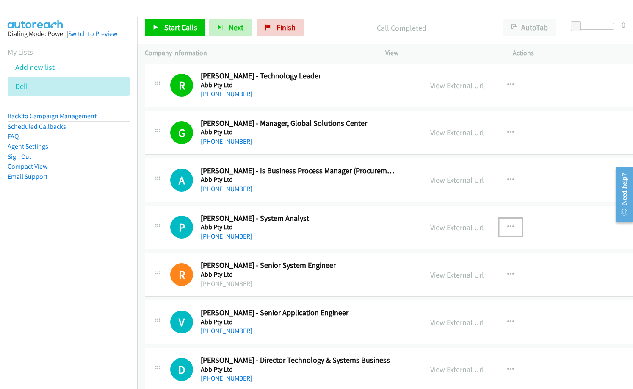
click at [505, 225] on button "button" at bounding box center [510, 226] width 23 height 17
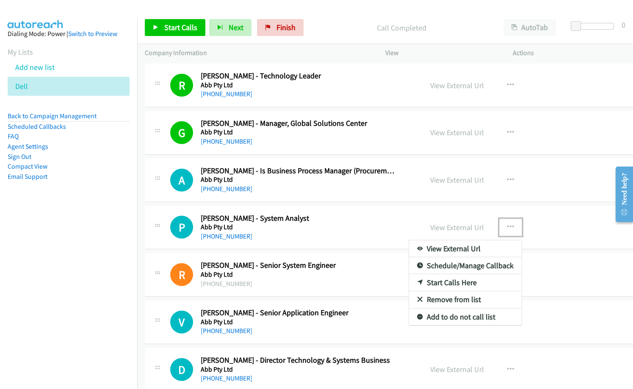
click at [449, 282] on link "Start Calls Here" at bounding box center [465, 282] width 113 height 17
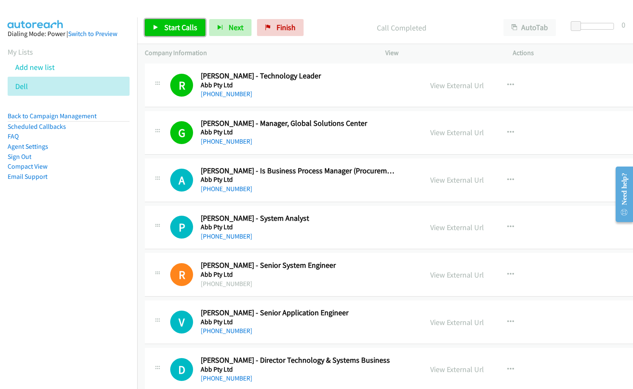
click at [175, 29] on span "Start Calls" at bounding box center [180, 27] width 33 height 10
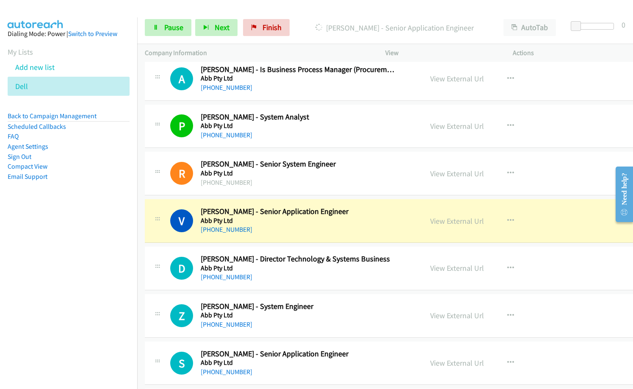
scroll to position [6309, 0]
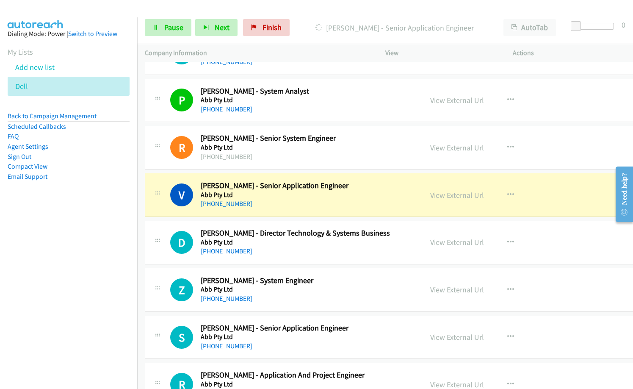
click at [268, 206] on div "+65 9137 5461" at bounding box center [299, 204] width 196 height 10
click at [459, 192] on link "View External Url" at bounding box center [457, 195] width 54 height 10
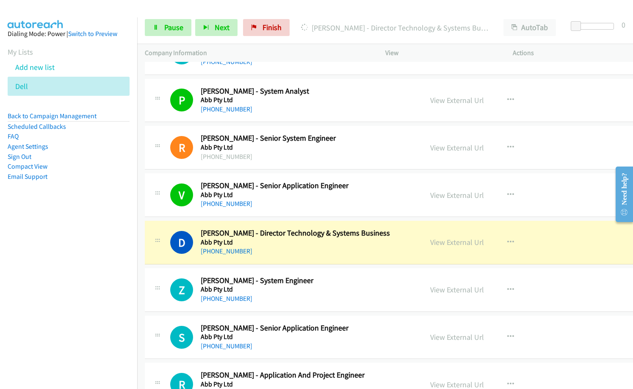
click at [88, 281] on nav "Dialing Mode: Power | Switch to Preview My Lists Add new list Dell Back to Camp…" at bounding box center [69, 211] width 138 height 389
click at [442, 240] on link "View External Url" at bounding box center [457, 242] width 54 height 10
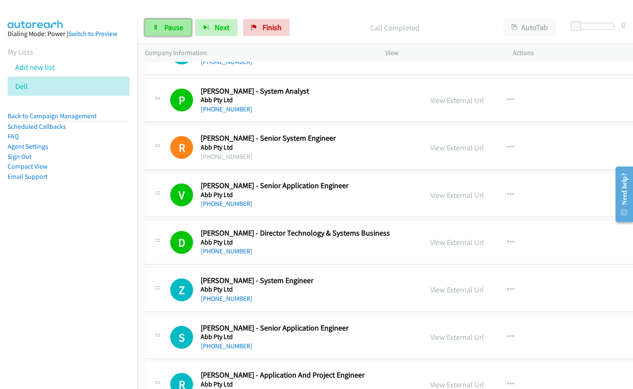
click at [155, 22] on link "Pause" at bounding box center [168, 27] width 47 height 17
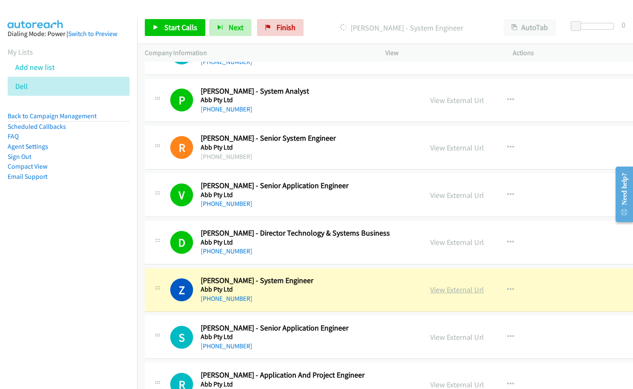
click at [450, 288] on link "View External Url" at bounding box center [457, 290] width 54 height 10
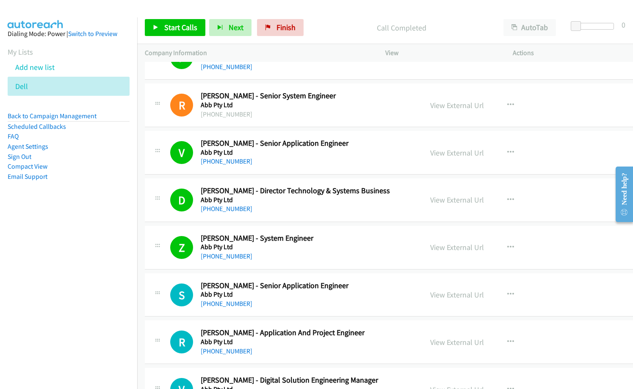
scroll to position [6436, 0]
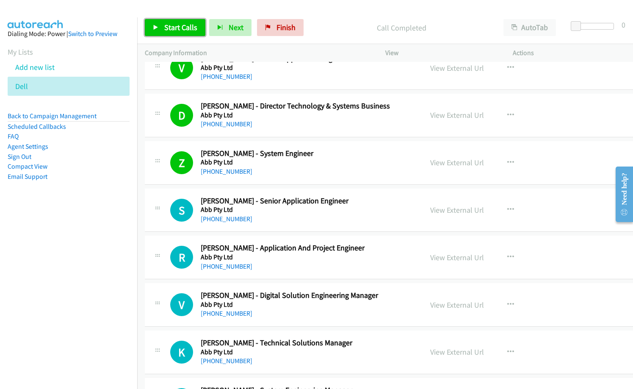
click at [172, 28] on span "Start Calls" at bounding box center [180, 27] width 33 height 10
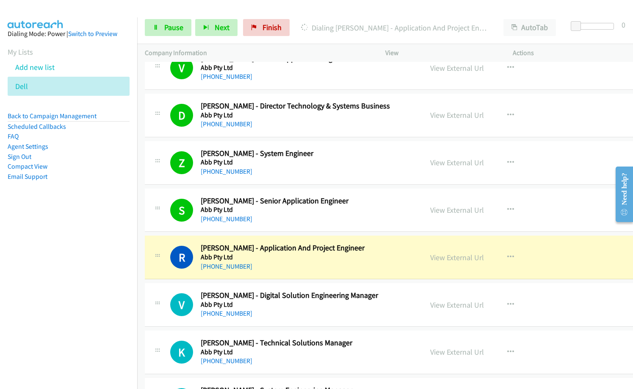
click at [319, 264] on div "+65 9638 4519" at bounding box center [299, 266] width 196 height 10
click at [453, 255] on link "View External Url" at bounding box center [457, 257] width 54 height 10
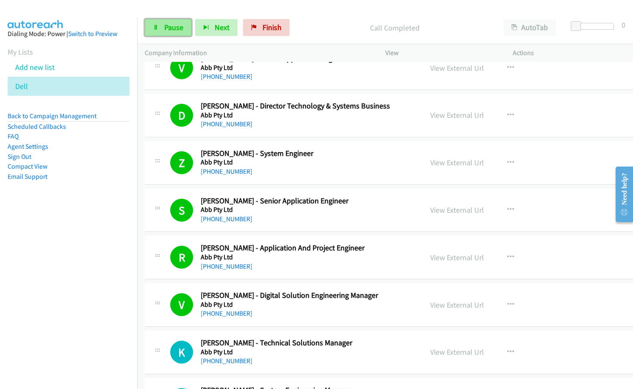
click at [152, 26] on link "Pause" at bounding box center [168, 27] width 47 height 17
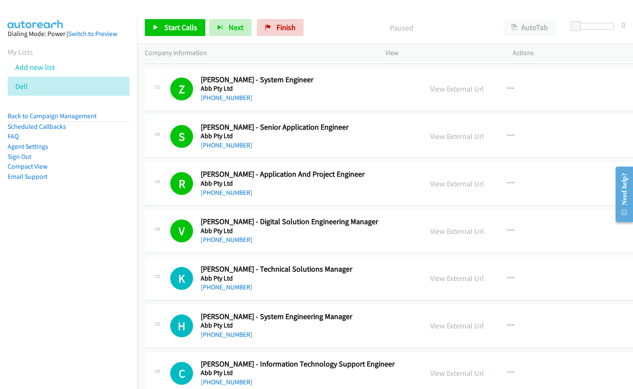
scroll to position [6520, 0]
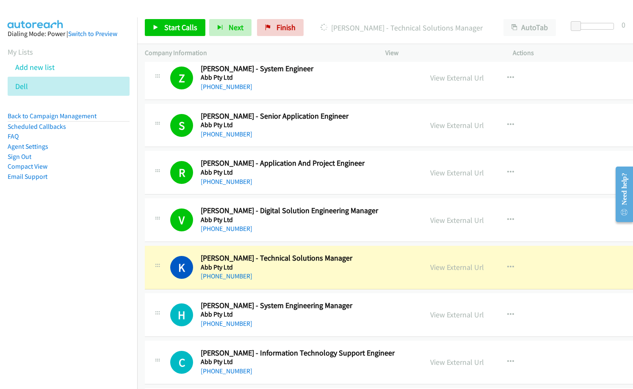
click at [318, 111] on h2 "Steven Tan - Senior Application Engineer" at bounding box center [299, 116] width 196 height 10
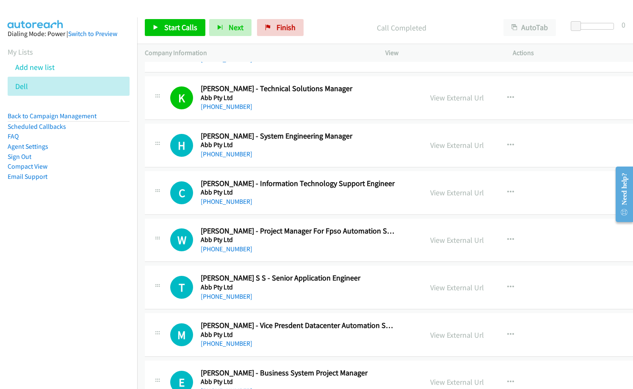
scroll to position [6647, 0]
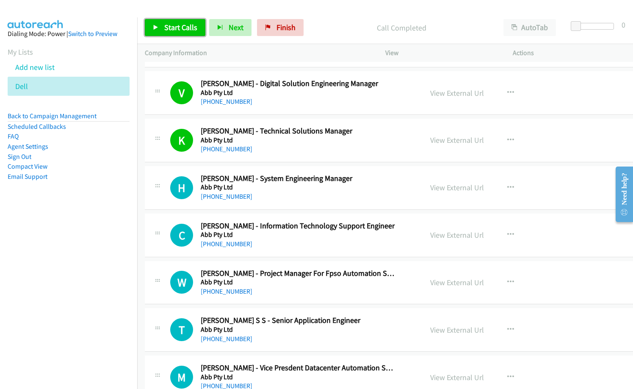
click at [179, 28] on span "Start Calls" at bounding box center [180, 27] width 33 height 10
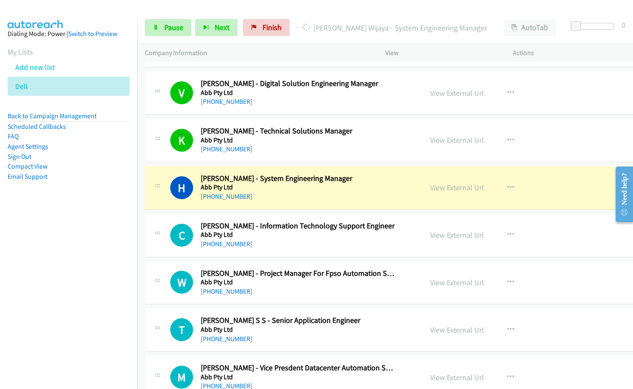
click at [49, 278] on nav "Dialing Mode: Power | Switch to Preview My Lists Add new list Dell Back to Camp…" at bounding box center [69, 211] width 138 height 389
click at [467, 187] on link "View External Url" at bounding box center [457, 187] width 54 height 10
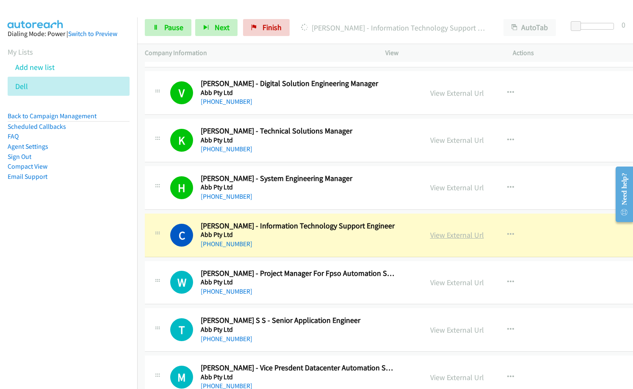
click at [446, 232] on link "View External Url" at bounding box center [457, 235] width 54 height 10
click at [176, 22] on link "Pause" at bounding box center [168, 27] width 47 height 17
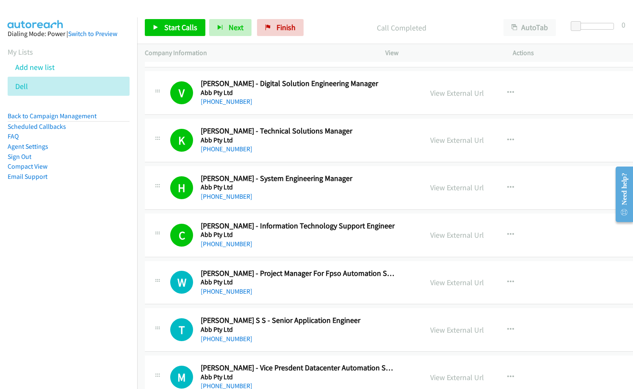
click at [321, 29] on p "Call Completed" at bounding box center [401, 27] width 173 height 11
click at [182, 22] on link "Start Calls" at bounding box center [175, 27] width 61 height 17
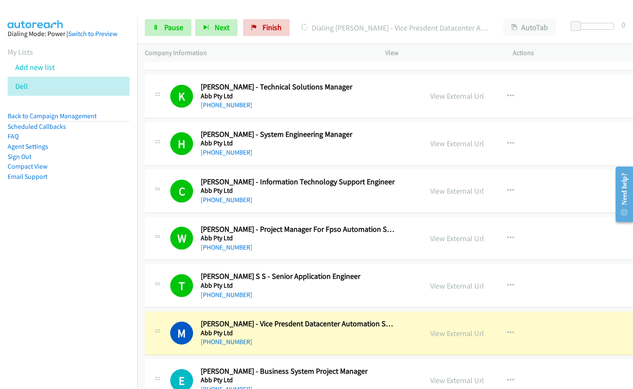
scroll to position [6732, 0]
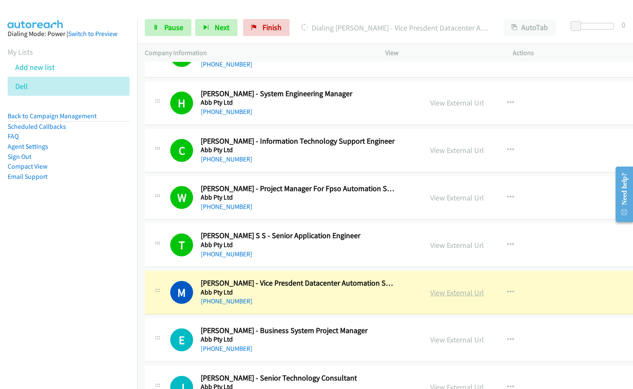
click at [443, 293] on link "View External Url" at bounding box center [457, 292] width 54 height 10
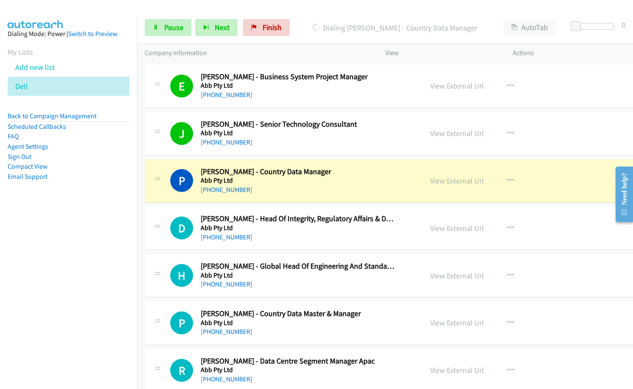
scroll to position [6986, 0]
click at [282, 222] on h2 "Dian Chen - Head Of Integrity, Regulatory Affairs & Data Privacy, Robotics & Di…" at bounding box center [299, 218] width 196 height 10
click at [320, 183] on h5 "Abb Pty Ltd" at bounding box center [299, 180] width 196 height 8
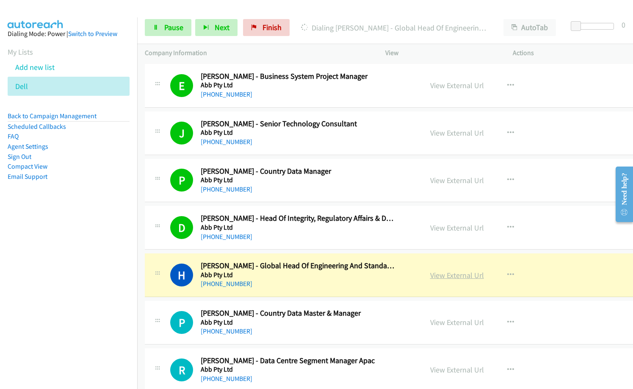
click at [432, 273] on link "View External Url" at bounding box center [457, 275] width 54 height 10
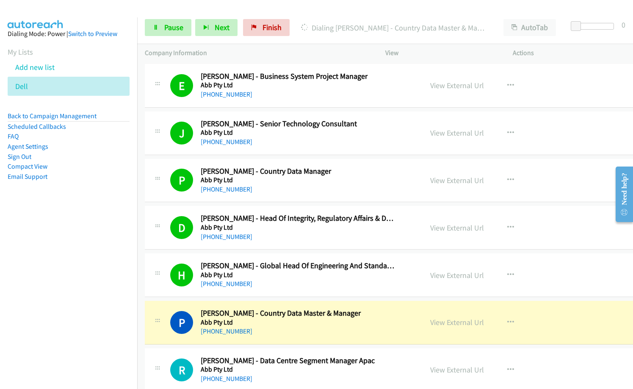
scroll to position [7113, 0]
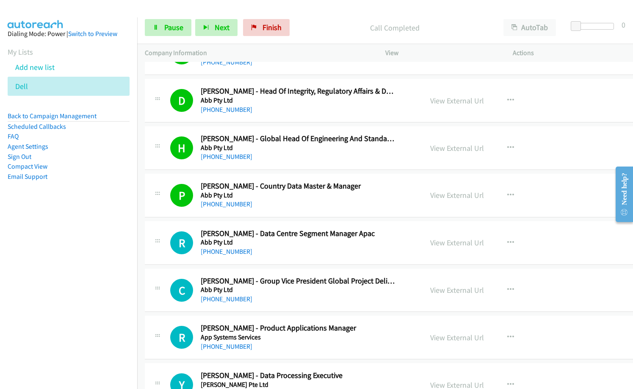
click at [55, 277] on nav "Dialing Mode: Power | Switch to Preview My Lists Add new list Dell Back to Camp…" at bounding box center [69, 211] width 138 height 389
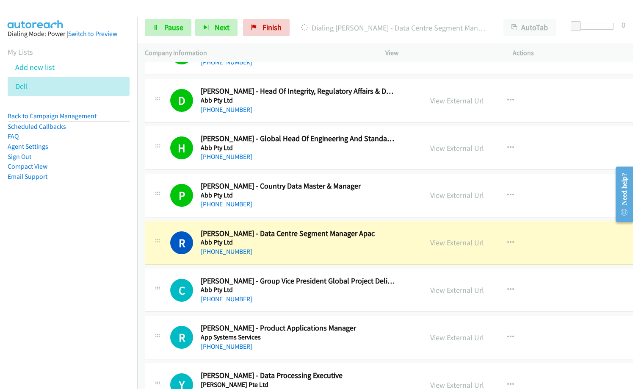
click at [284, 255] on div "+65 9768 7477" at bounding box center [299, 251] width 196 height 10
click at [455, 242] on link "View External Url" at bounding box center [457, 243] width 54 height 10
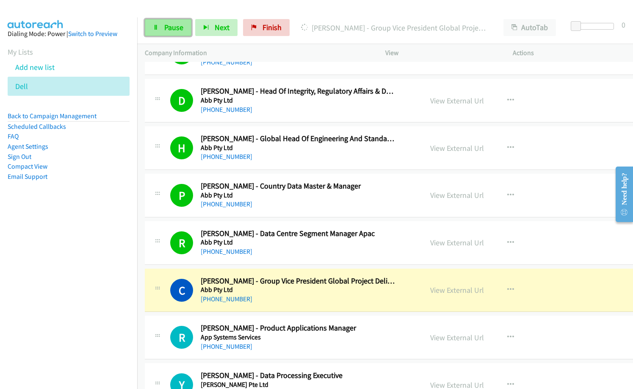
click at [165, 23] on span "Pause" at bounding box center [173, 27] width 19 height 10
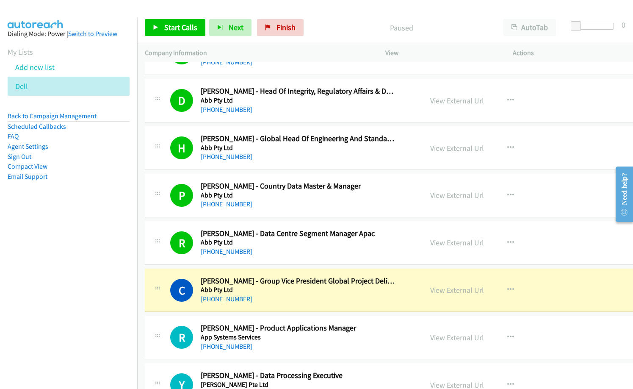
click at [321, 28] on p "Paused" at bounding box center [401, 27] width 173 height 11
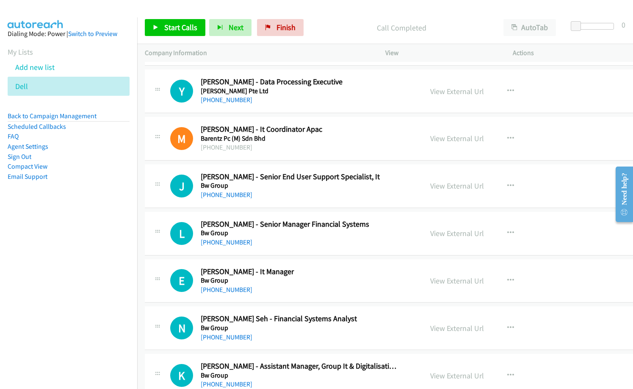
scroll to position [7410, 0]
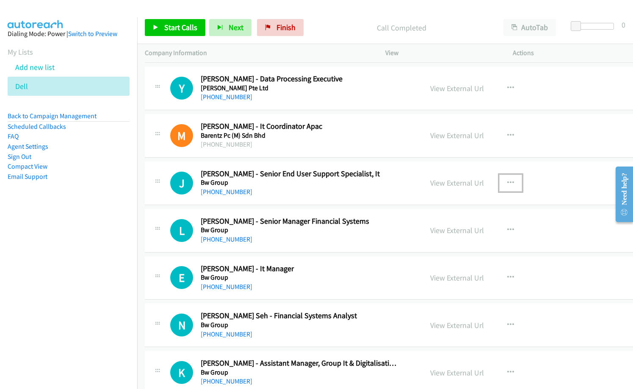
click at [507, 180] on icon "button" at bounding box center [510, 183] width 7 height 7
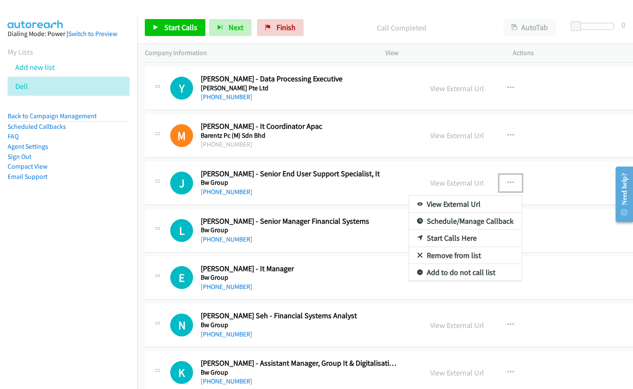
click at [442, 235] on link "Start Calls Here" at bounding box center [465, 237] width 113 height 17
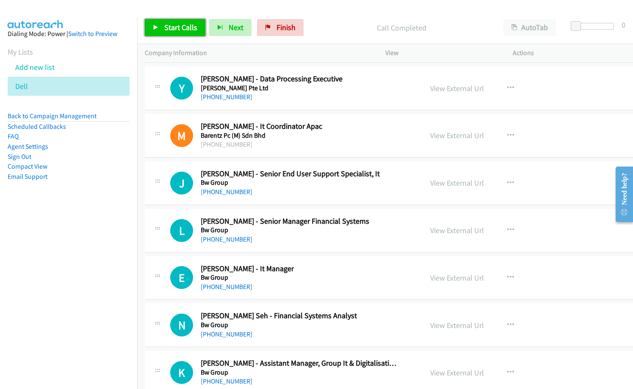
drag, startPoint x: 186, startPoint y: 28, endPoint x: 242, endPoint y: 67, distance: 68.3
click at [186, 27] on span "Start Calls" at bounding box center [180, 27] width 33 height 10
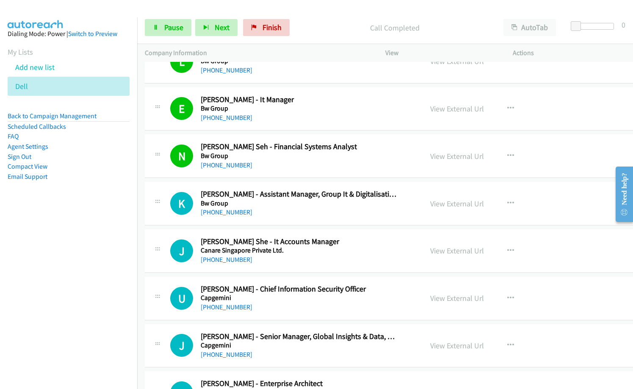
scroll to position [7579, 0]
click at [305, 271] on div "J Callback Scheduled Jeanette She - It Accounts Manager Canare Singapore Privat…" at bounding box center [407, 251] width 525 height 44
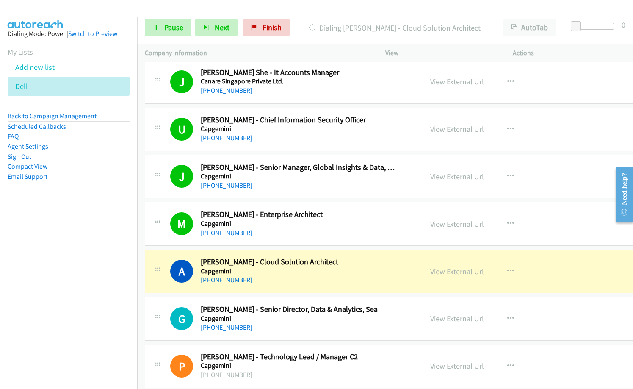
scroll to position [7748, 0]
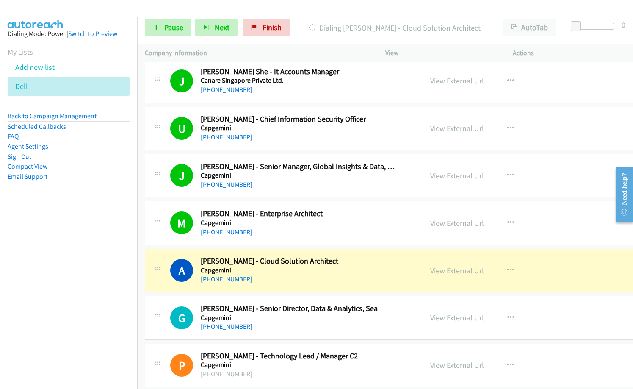
click at [448, 268] on link "View External Url" at bounding box center [457, 270] width 54 height 10
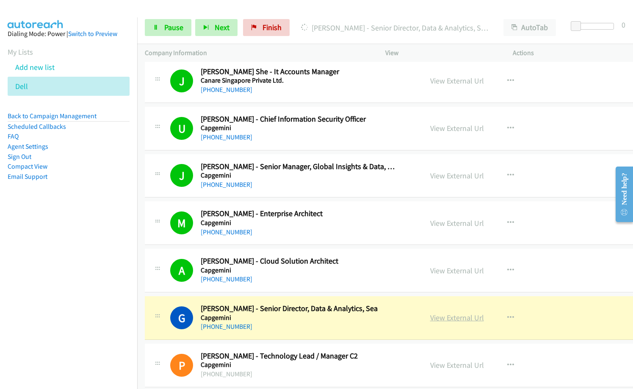
click at [450, 316] on link "View External Url" at bounding box center [457, 317] width 54 height 10
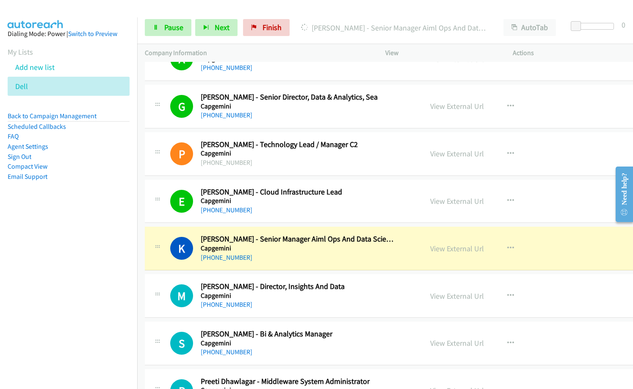
scroll to position [7960, 0]
click at [439, 247] on link "View External Url" at bounding box center [457, 248] width 54 height 10
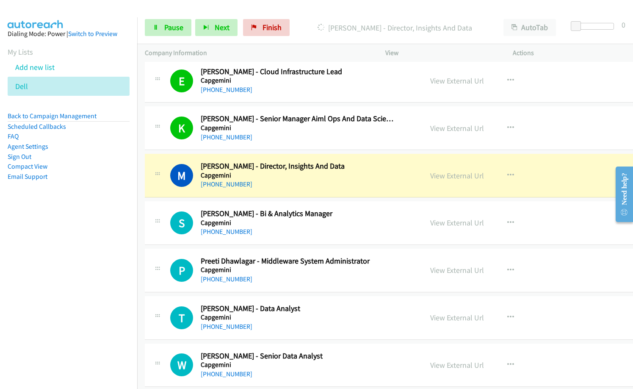
scroll to position [8087, 0]
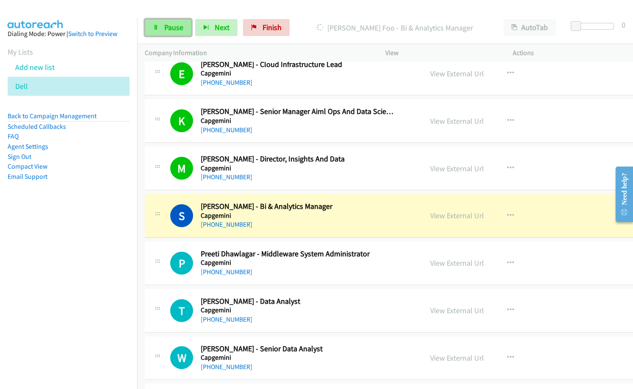
click at [176, 31] on span "Pause" at bounding box center [173, 27] width 19 height 10
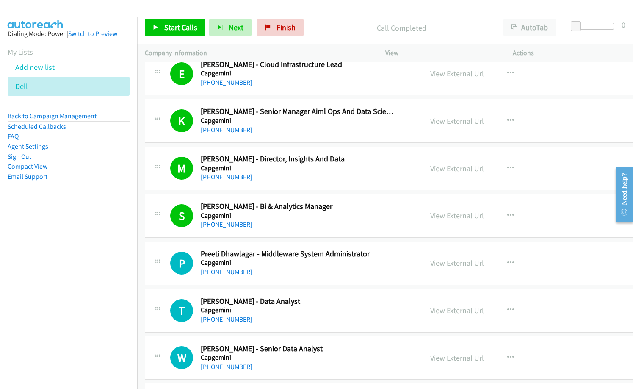
click at [368, 314] on div "+65 9369 0507" at bounding box center [299, 319] width 196 height 10
click at [185, 31] on span "Start Calls" at bounding box center [180, 27] width 33 height 10
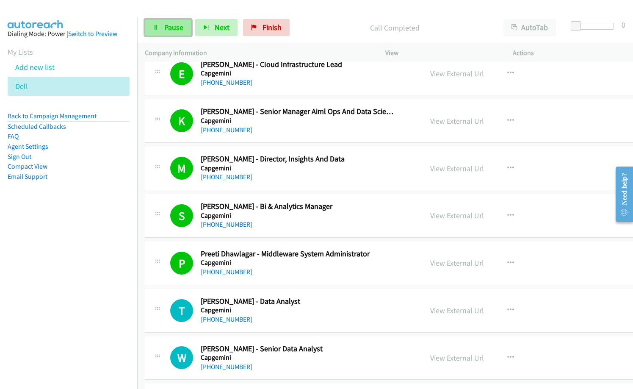
click at [173, 30] on span "Pause" at bounding box center [173, 27] width 19 height 10
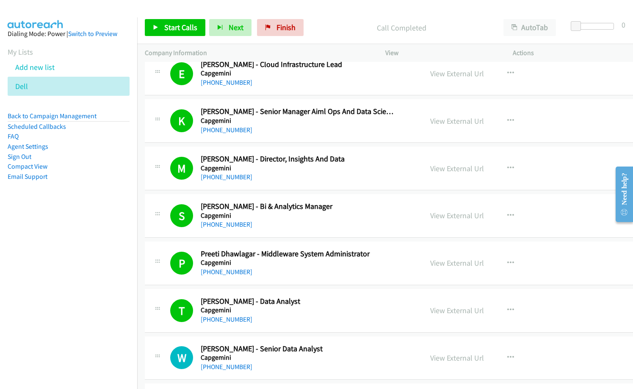
click at [323, 23] on p "Call Completed" at bounding box center [401, 27] width 173 height 11
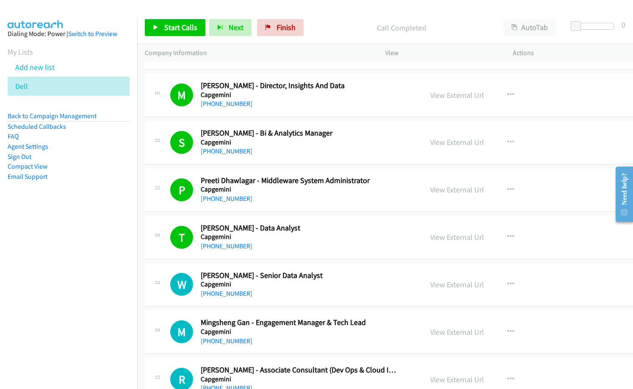
scroll to position [8172, 0]
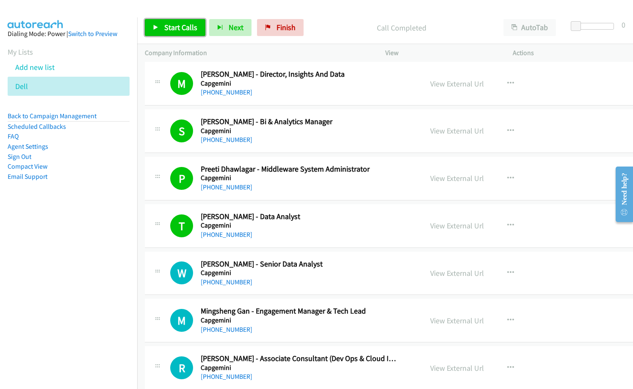
click at [183, 33] on link "Start Calls" at bounding box center [175, 27] width 61 height 17
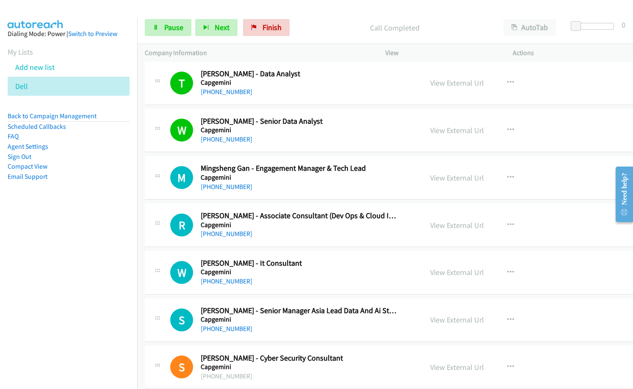
scroll to position [8341, 0]
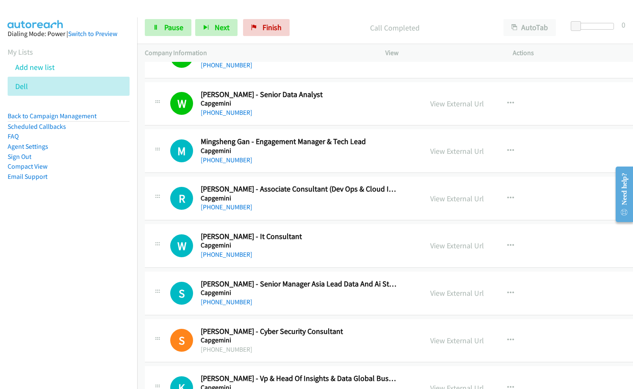
click at [67, 274] on nav "Dialing Mode: Power | Switch to Preview My Lists Add new list Dell Back to Camp…" at bounding box center [69, 211] width 138 height 389
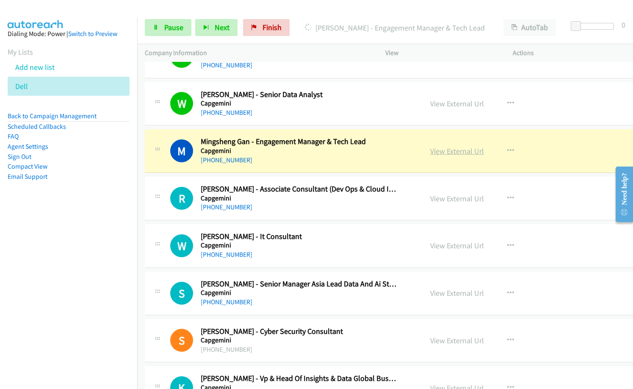
click at [438, 149] on link "View External Url" at bounding box center [457, 151] width 54 height 10
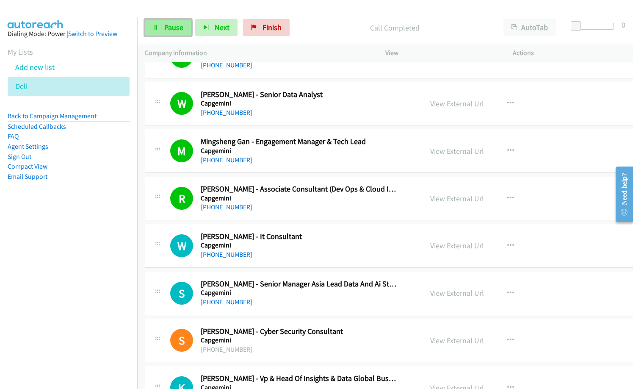
drag, startPoint x: 177, startPoint y: 29, endPoint x: 177, endPoint y: 36, distance: 6.8
click at [177, 29] on span "Pause" at bounding box center [173, 27] width 19 height 10
click at [338, 251] on div "+65 8301 9701" at bounding box center [299, 254] width 196 height 10
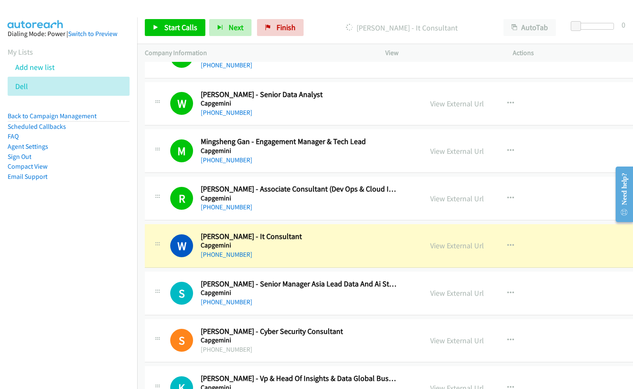
drag, startPoint x: 72, startPoint y: 237, endPoint x: 97, endPoint y: 240, distance: 25.2
click at [74, 238] on nav "Dialing Mode: Power | Switch to Preview My Lists Add new list Dell Back to Camp…" at bounding box center [69, 211] width 138 height 389
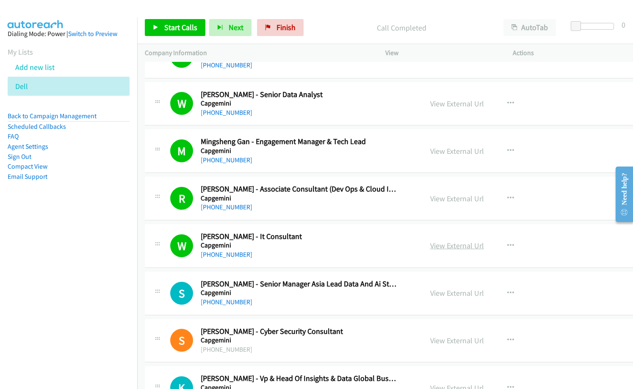
click at [439, 247] on link "View External Url" at bounding box center [457, 245] width 54 height 10
